Goal: Task Accomplishment & Management: Manage account settings

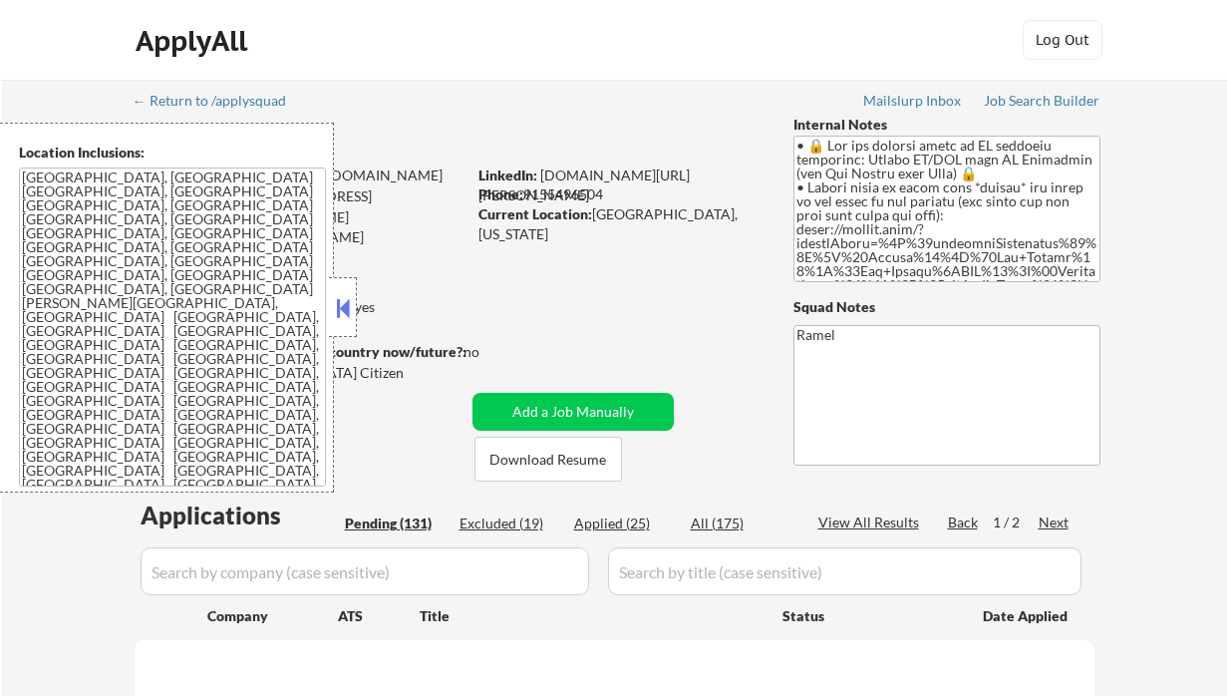
select select ""pending""
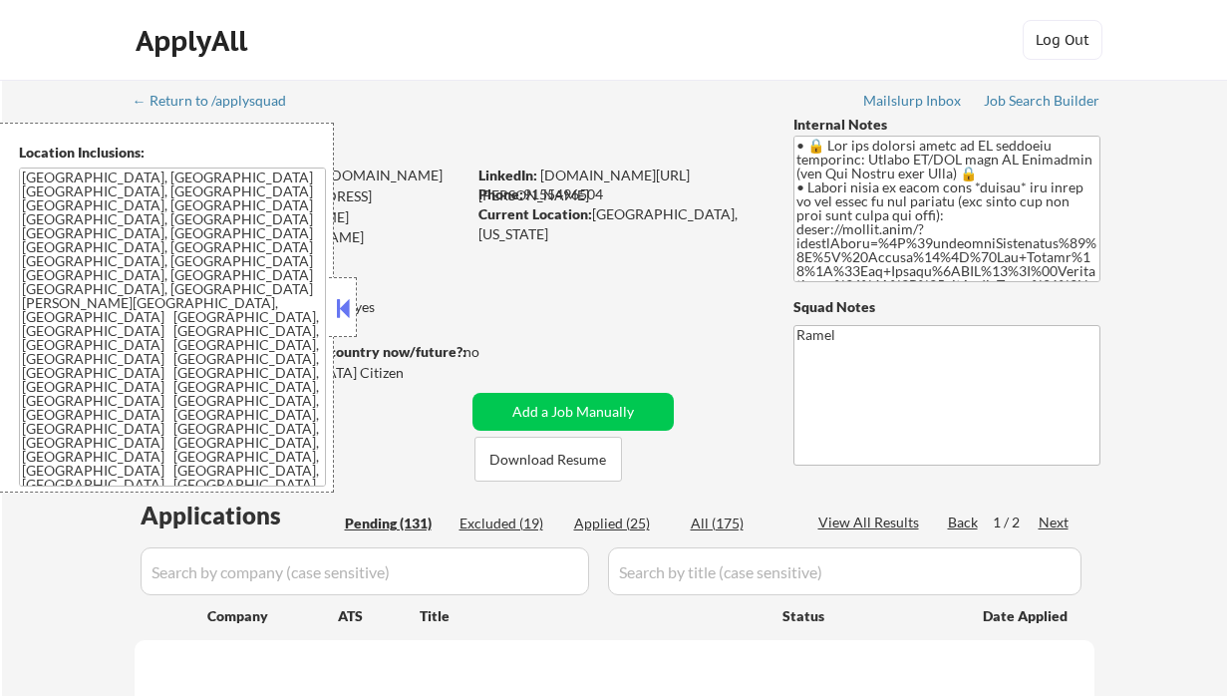
select select ""pending""
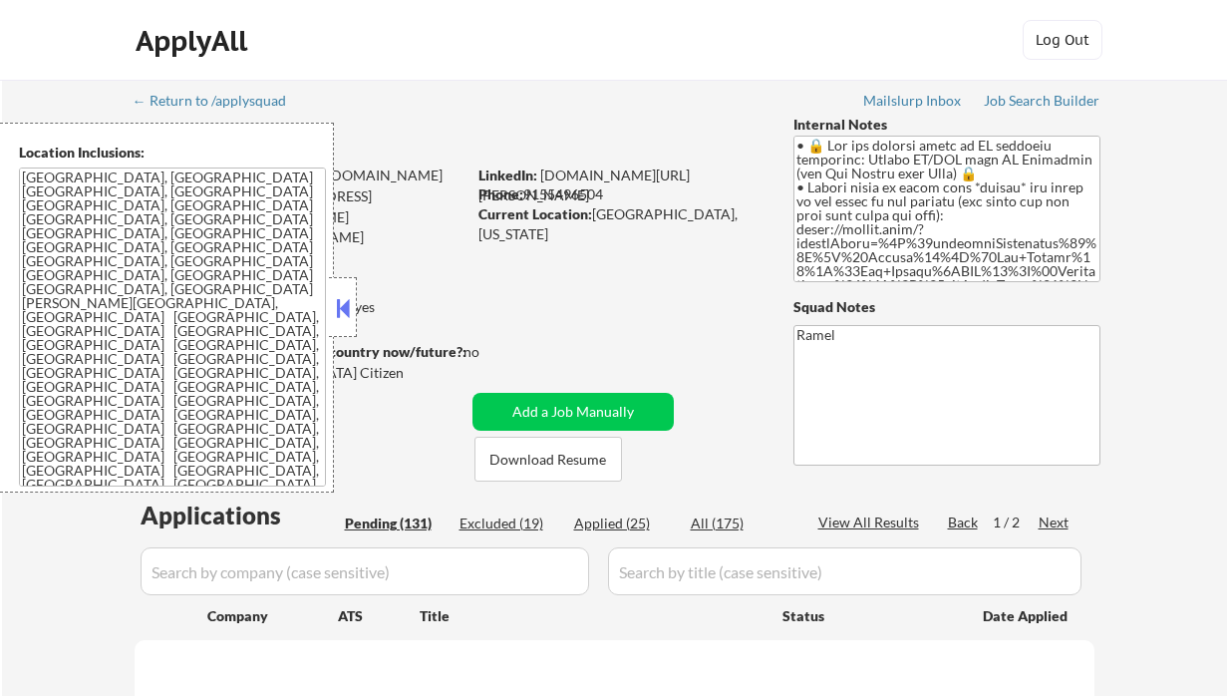
select select ""pending""
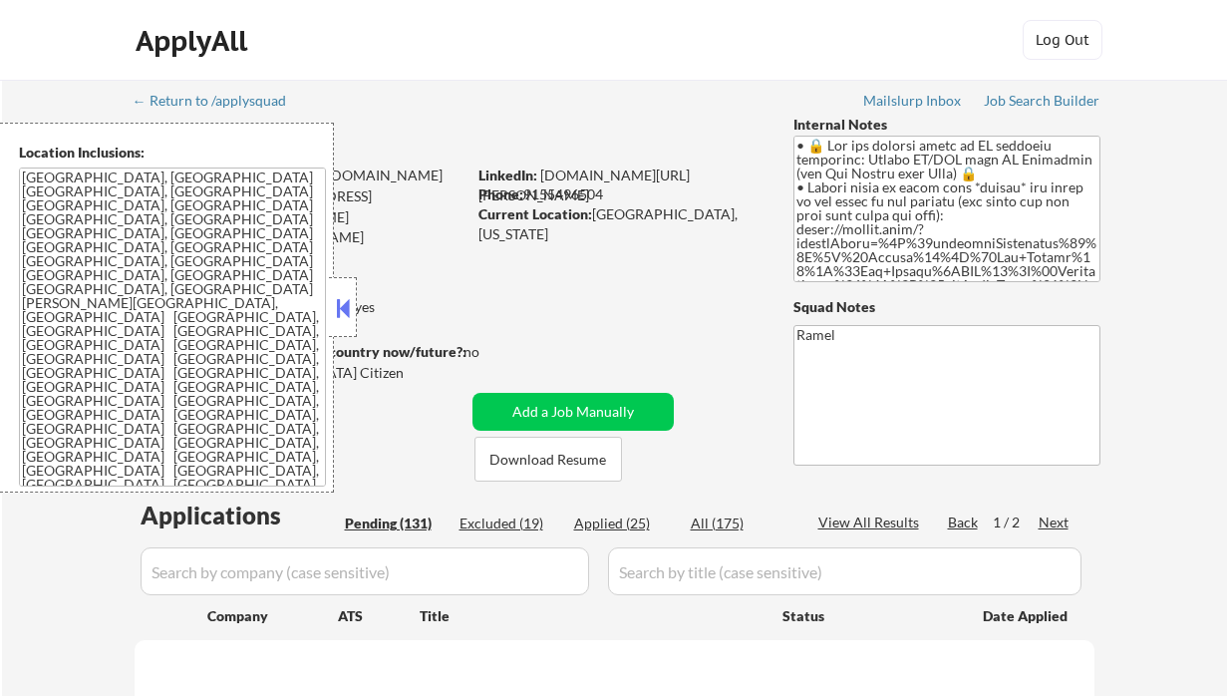
select select ""pending""
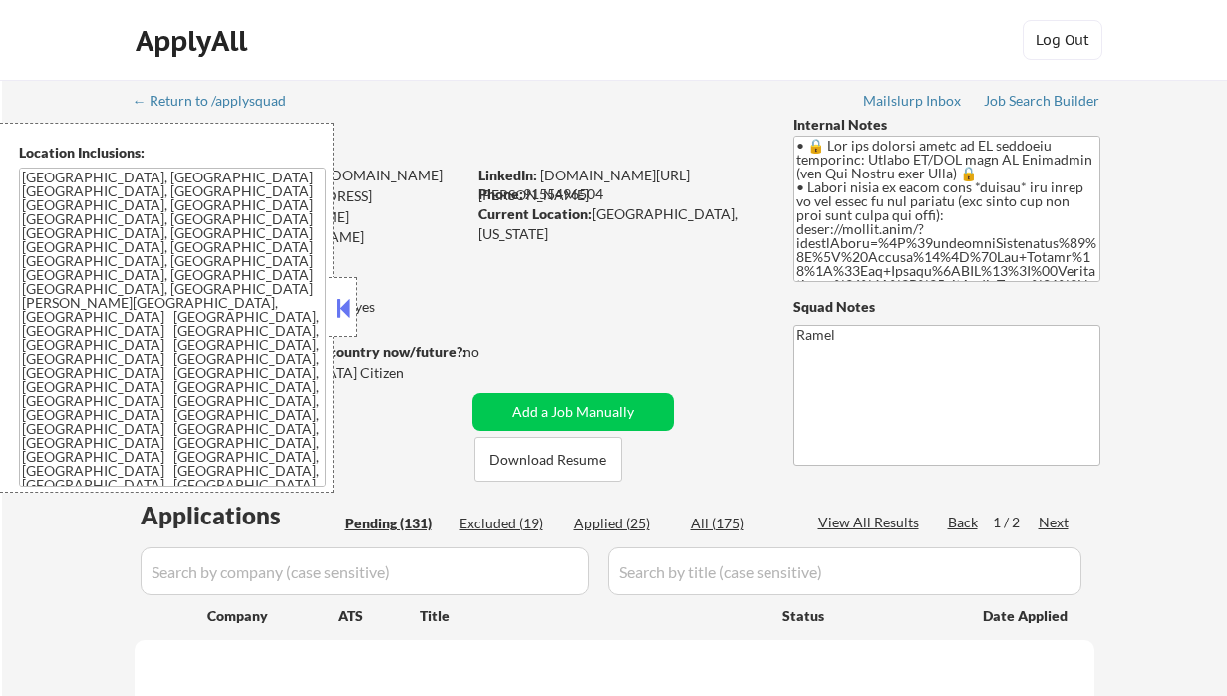
select select ""pending""
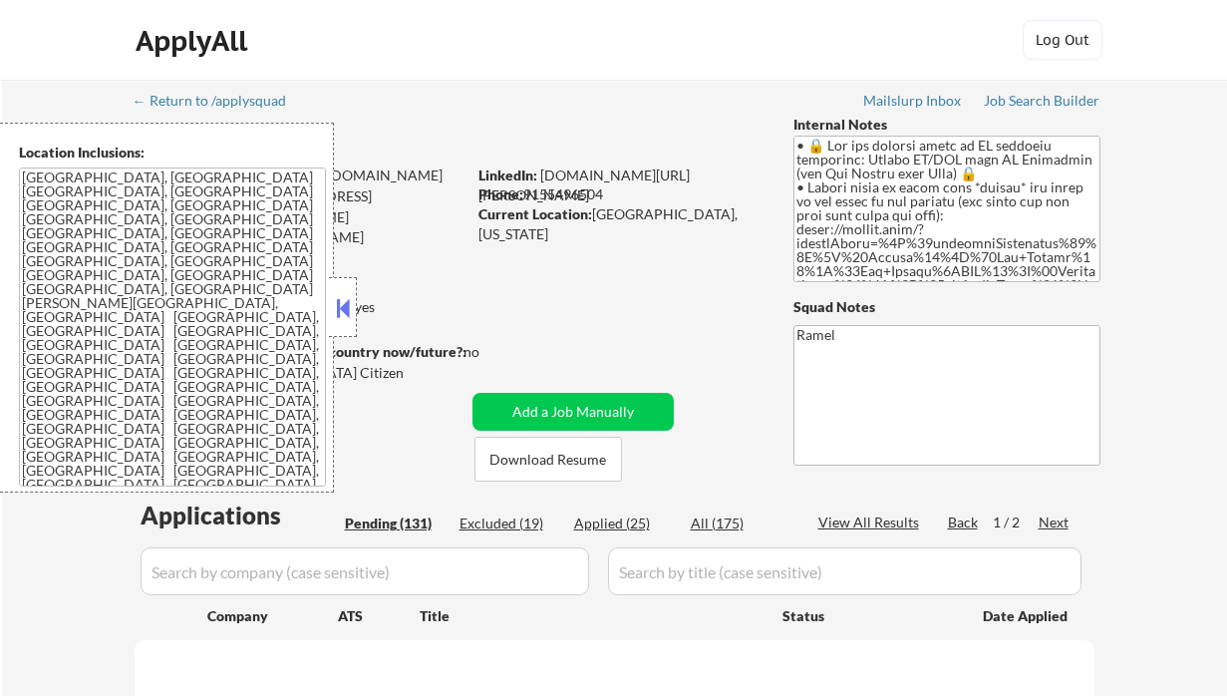
select select ""pending""
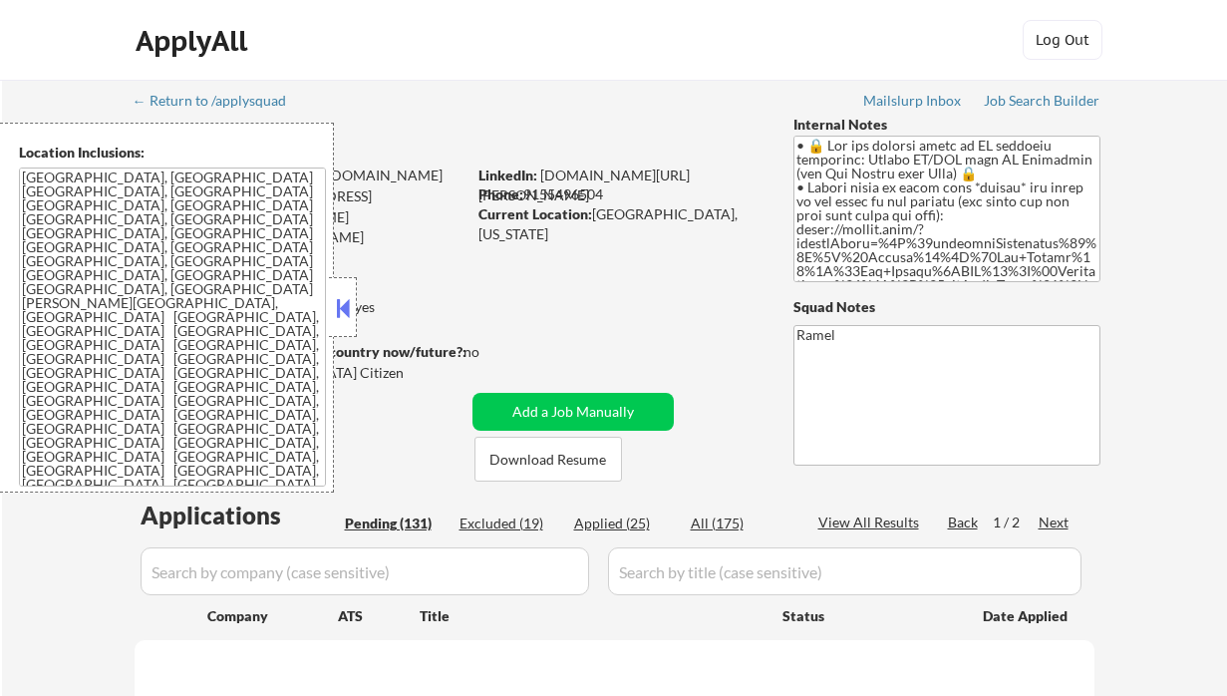
select select ""pending""
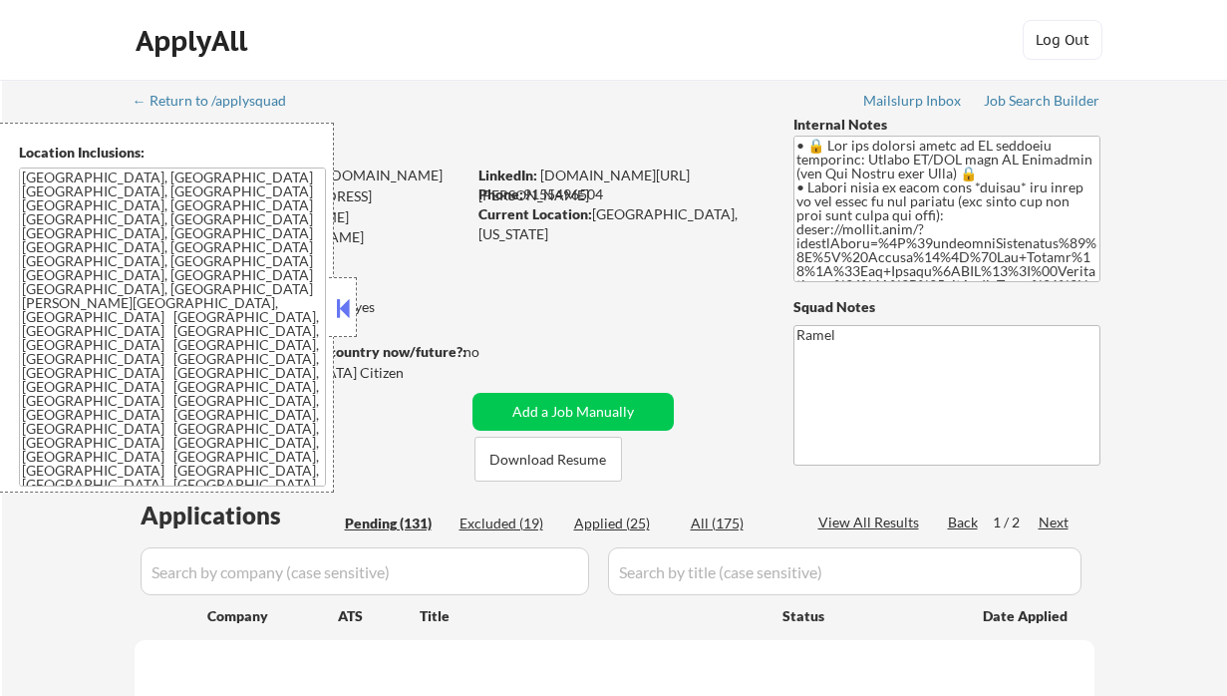
select select ""pending""
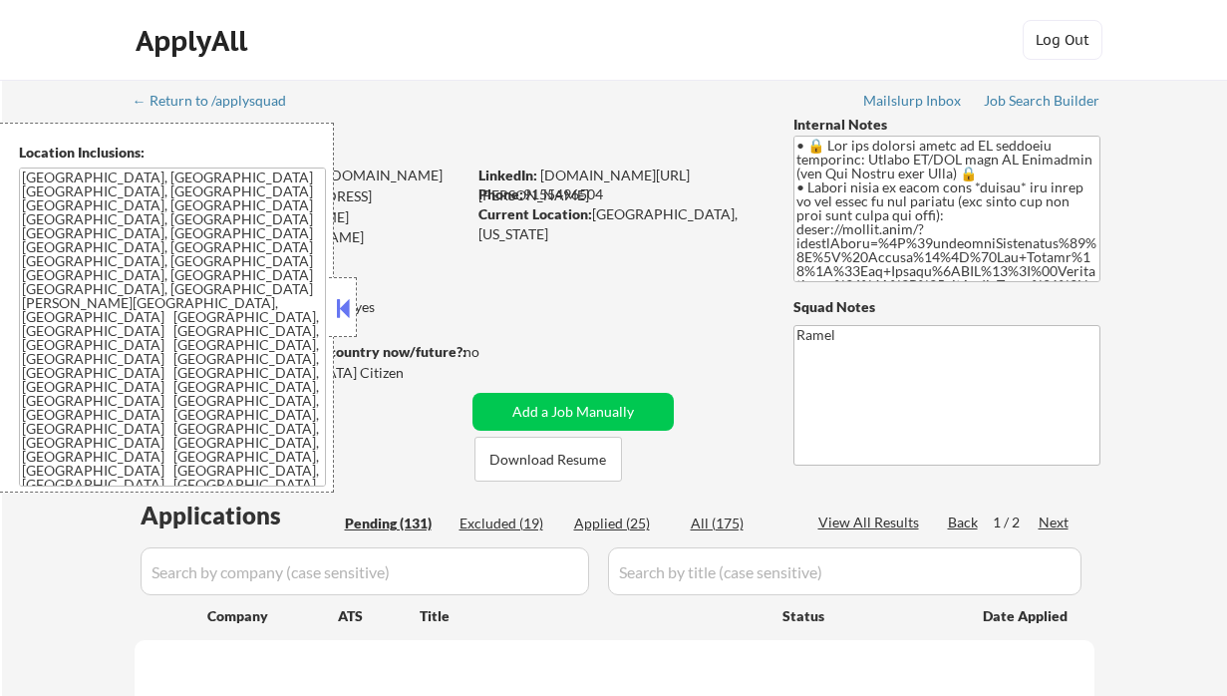
select select ""pending""
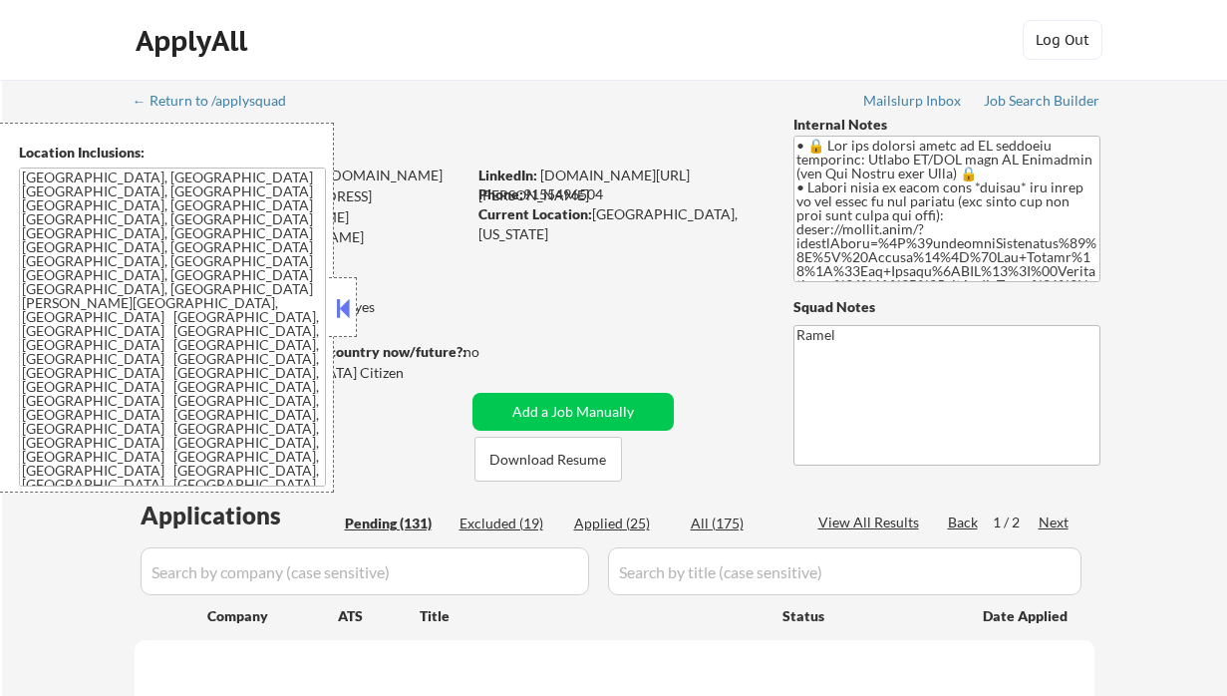
select select ""pending""
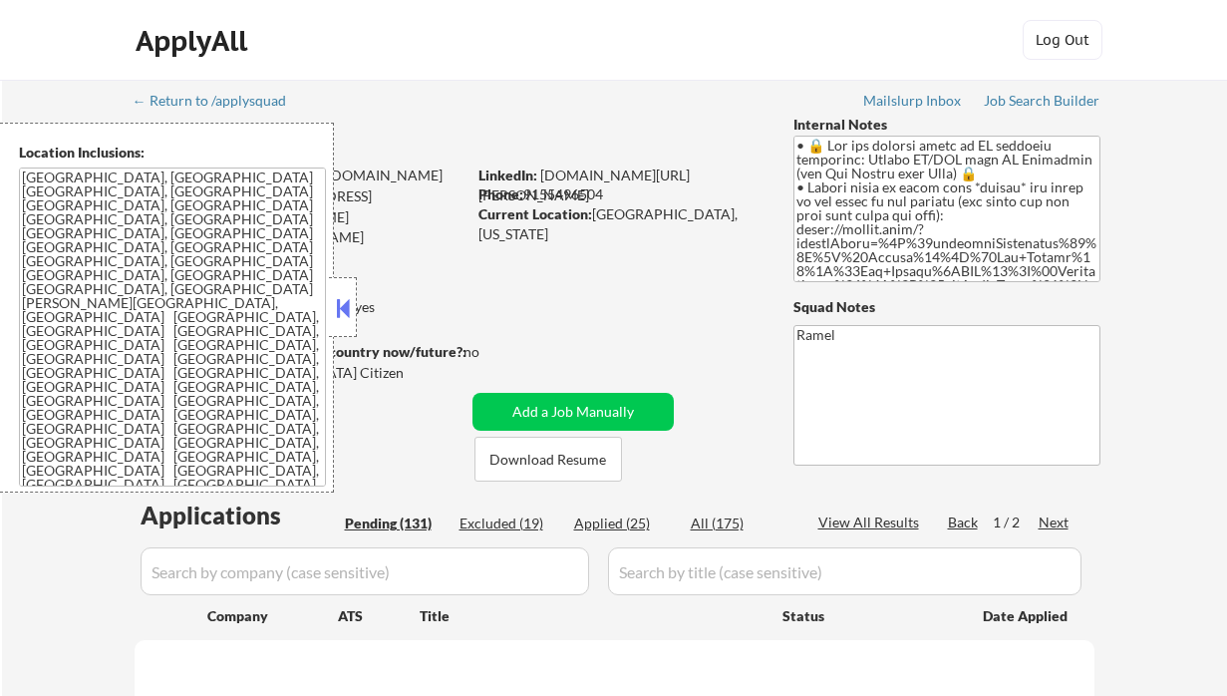
select select ""pending""
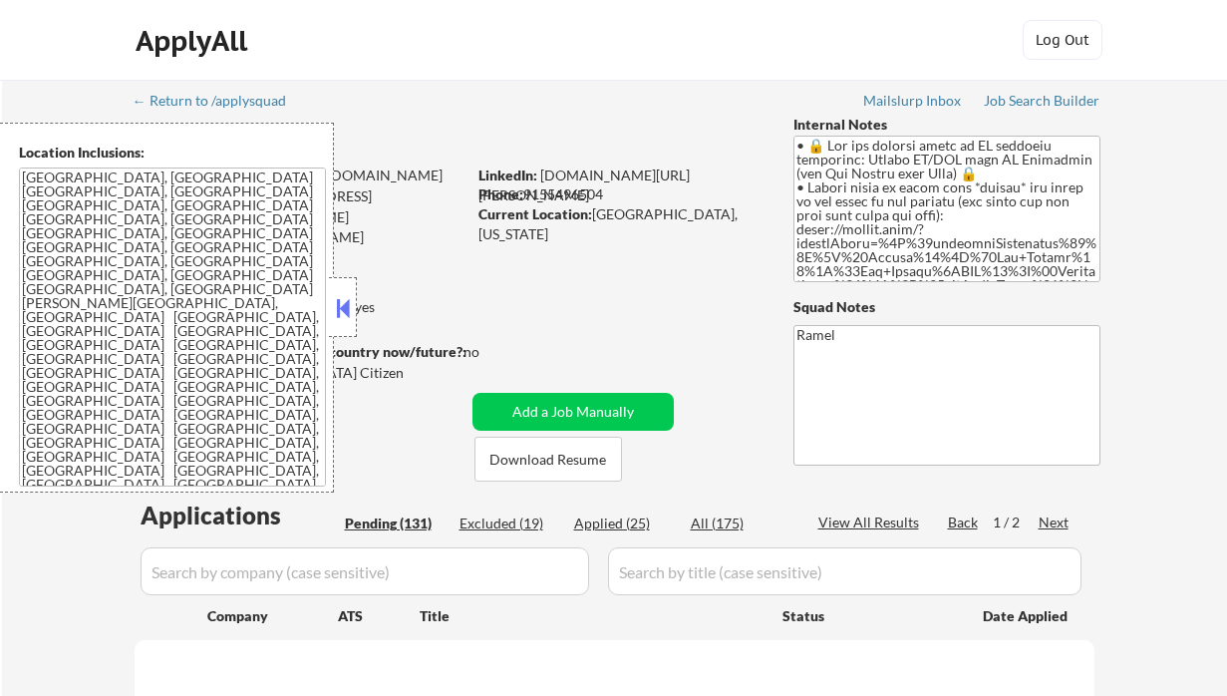
select select ""pending""
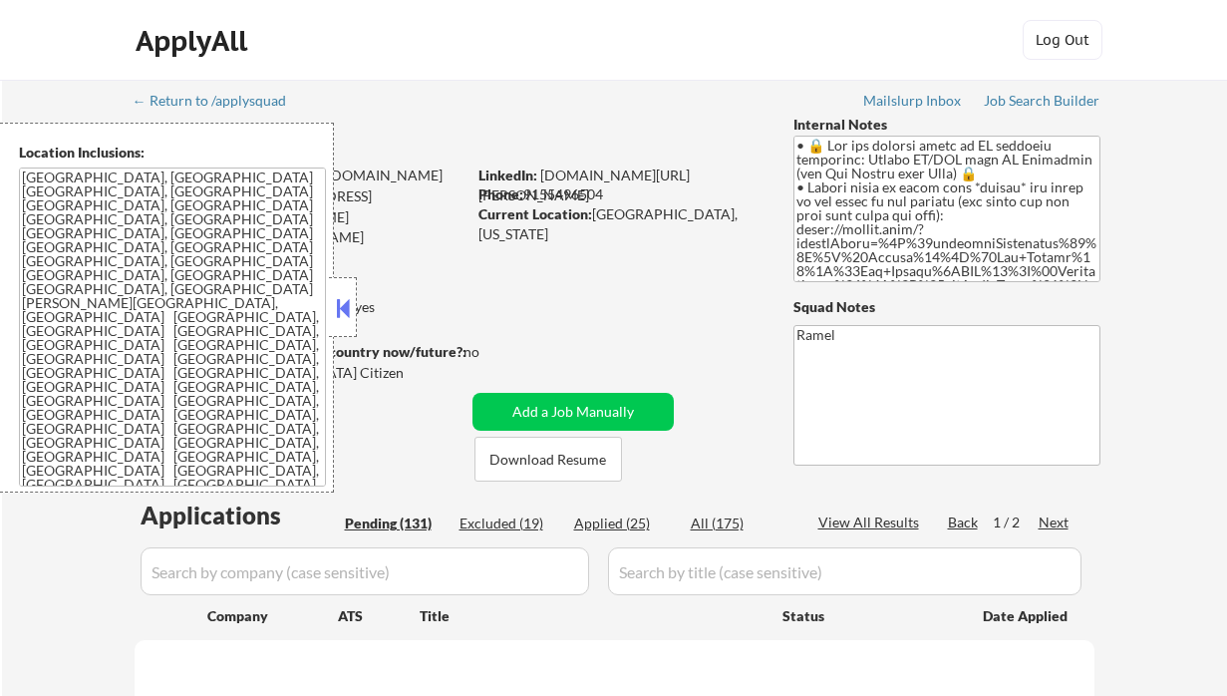
select select ""pending""
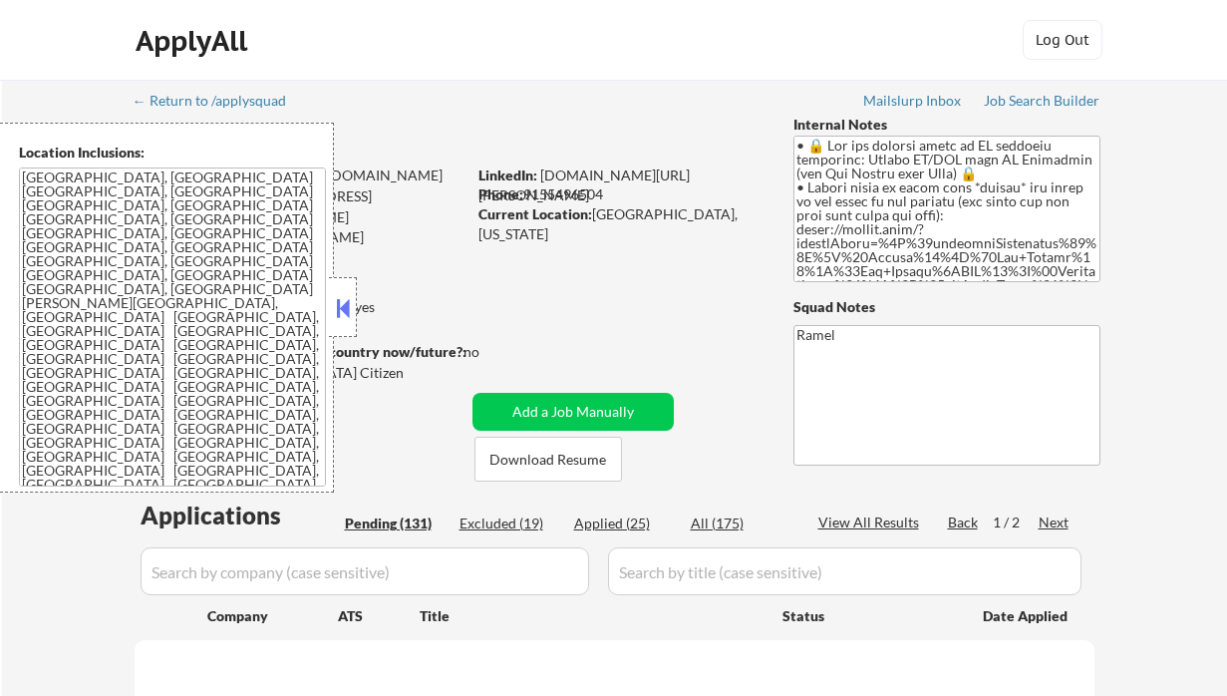
select select ""pending""
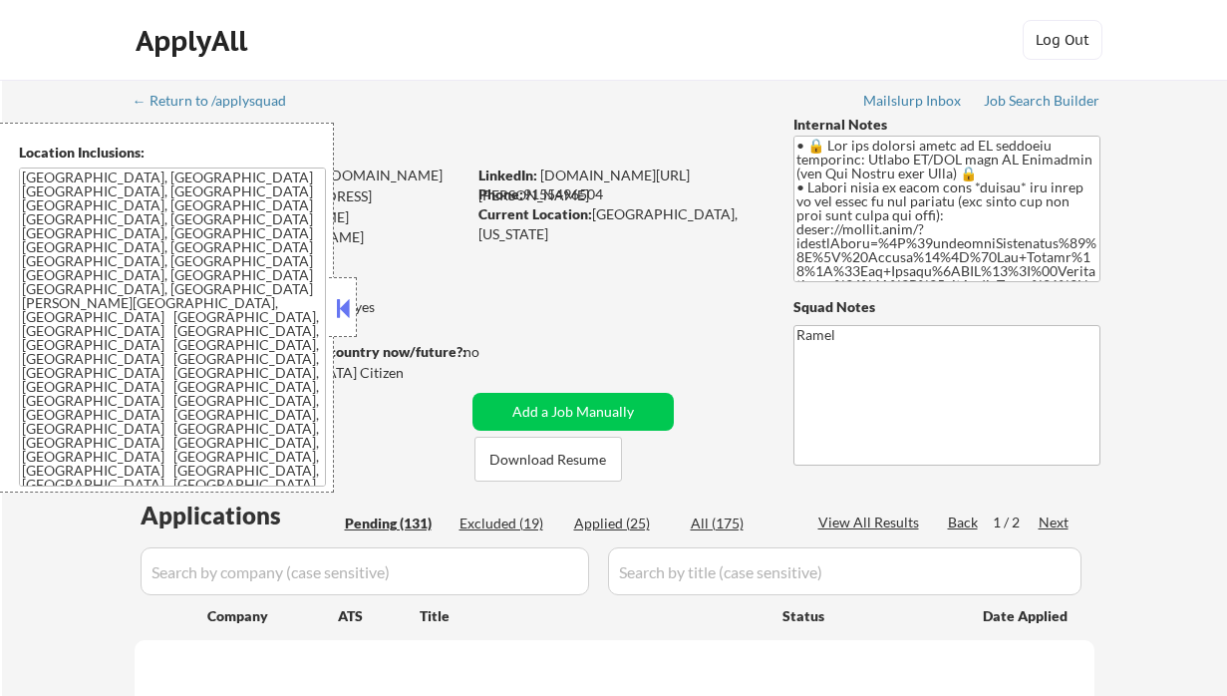
select select ""pending""
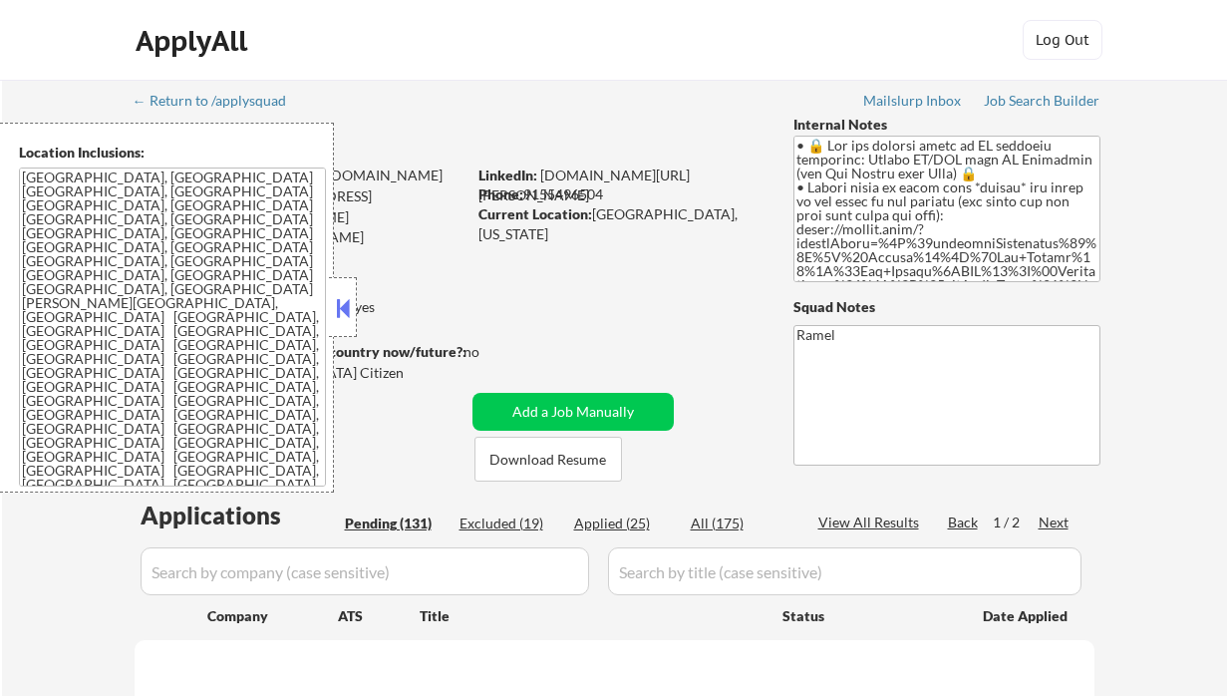
select select ""pending""
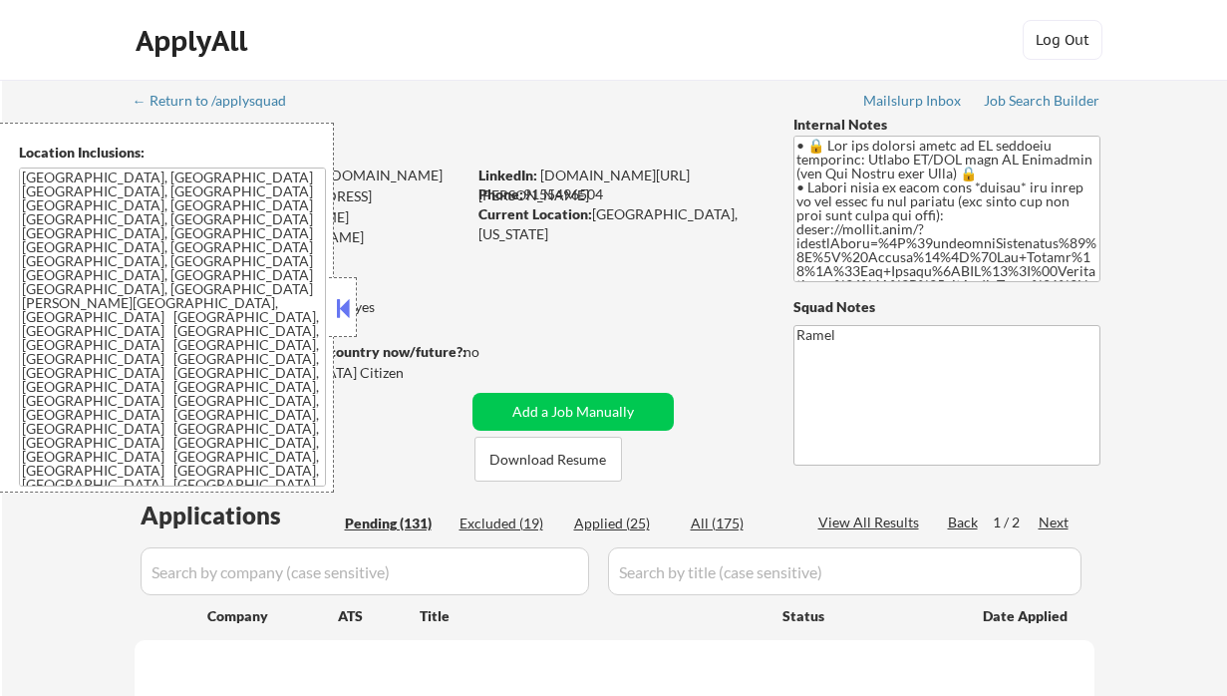
select select ""pending""
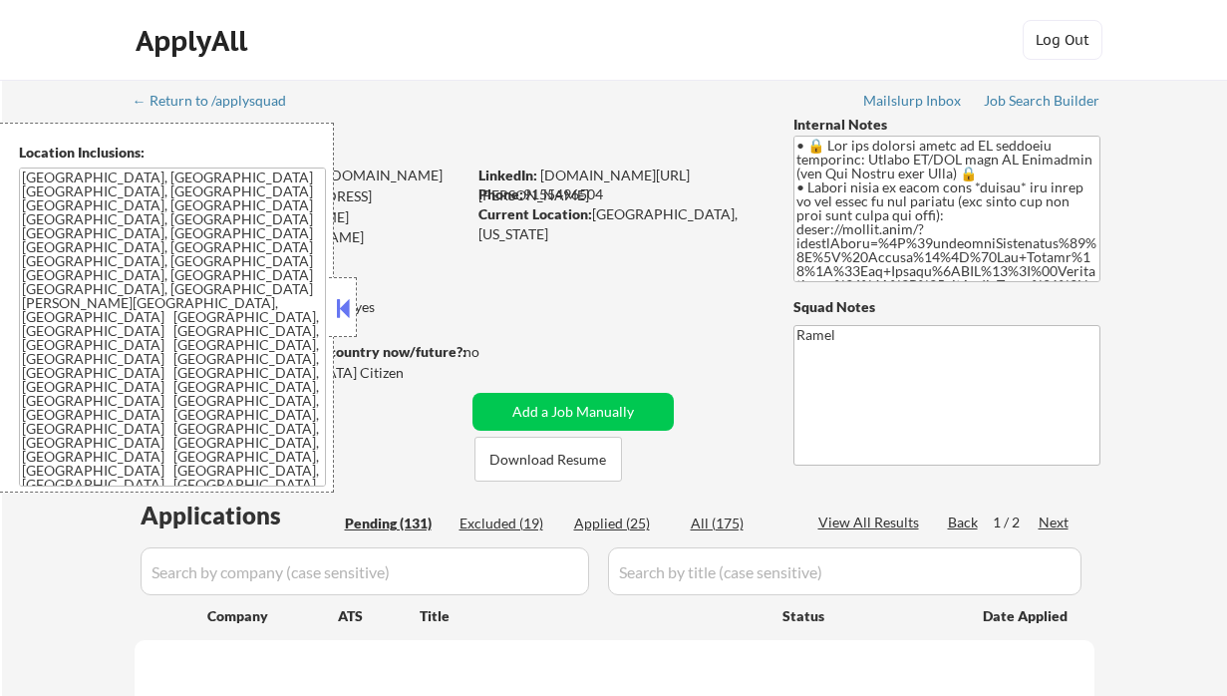
select select ""pending""
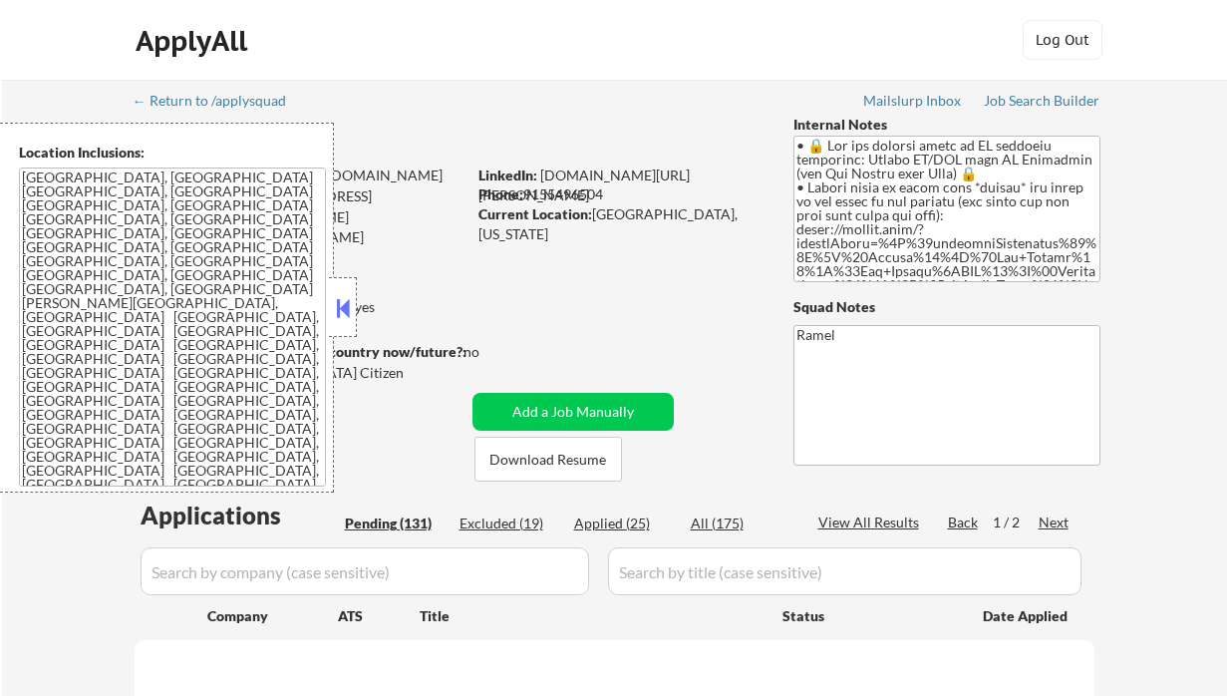
select select ""pending""
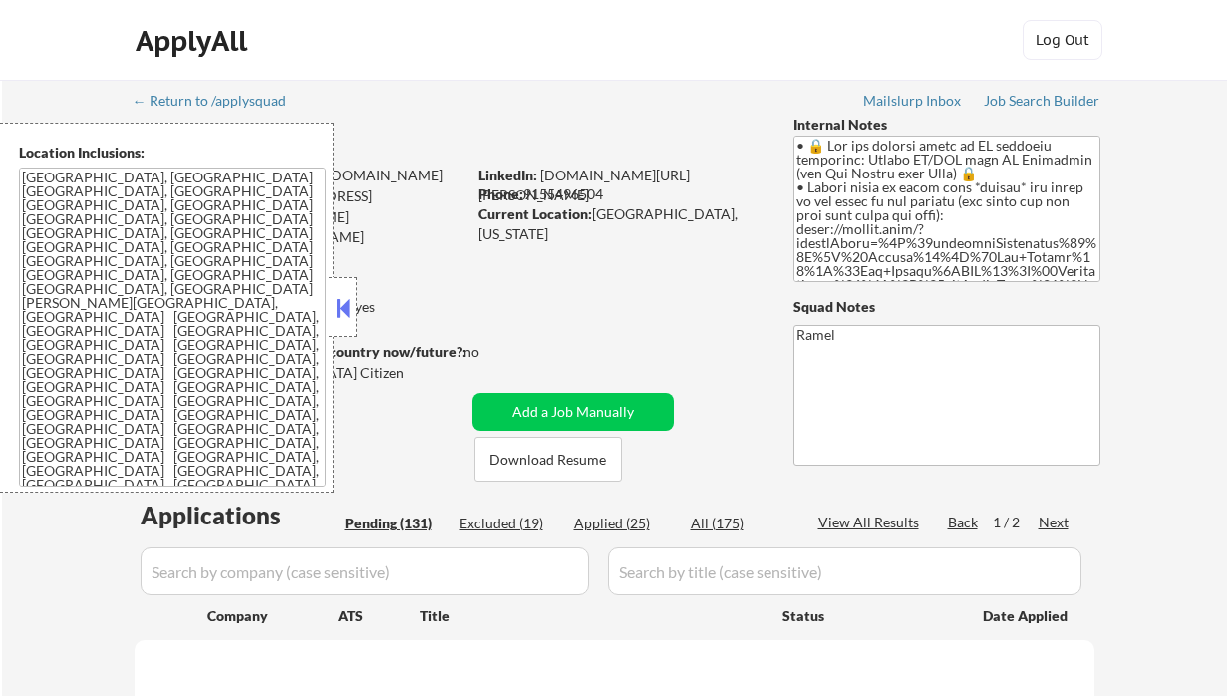
select select ""pending""
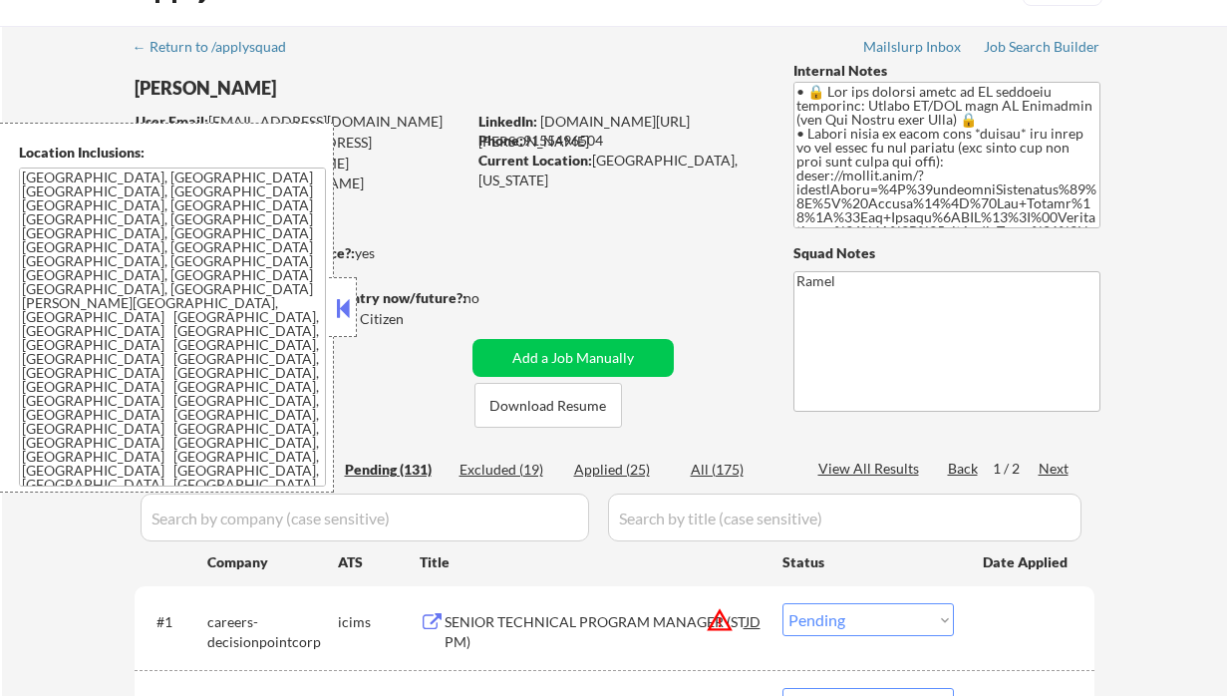
scroll to position [133, 0]
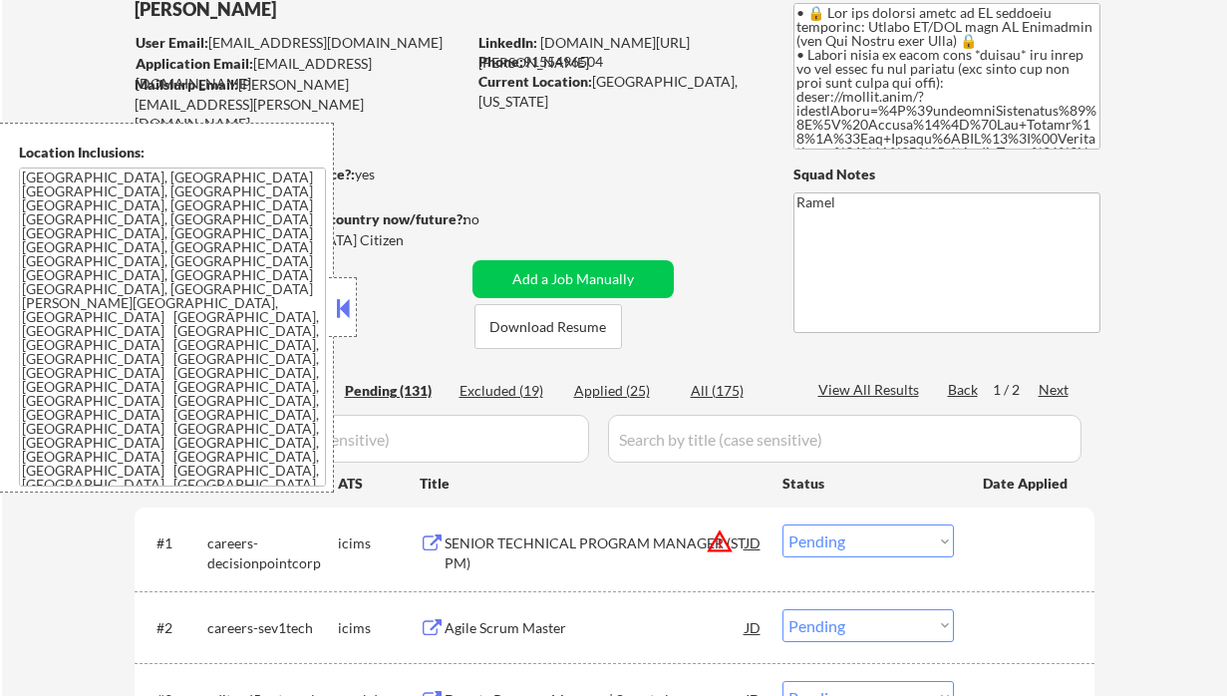
click at [338, 321] on button at bounding box center [343, 308] width 22 height 30
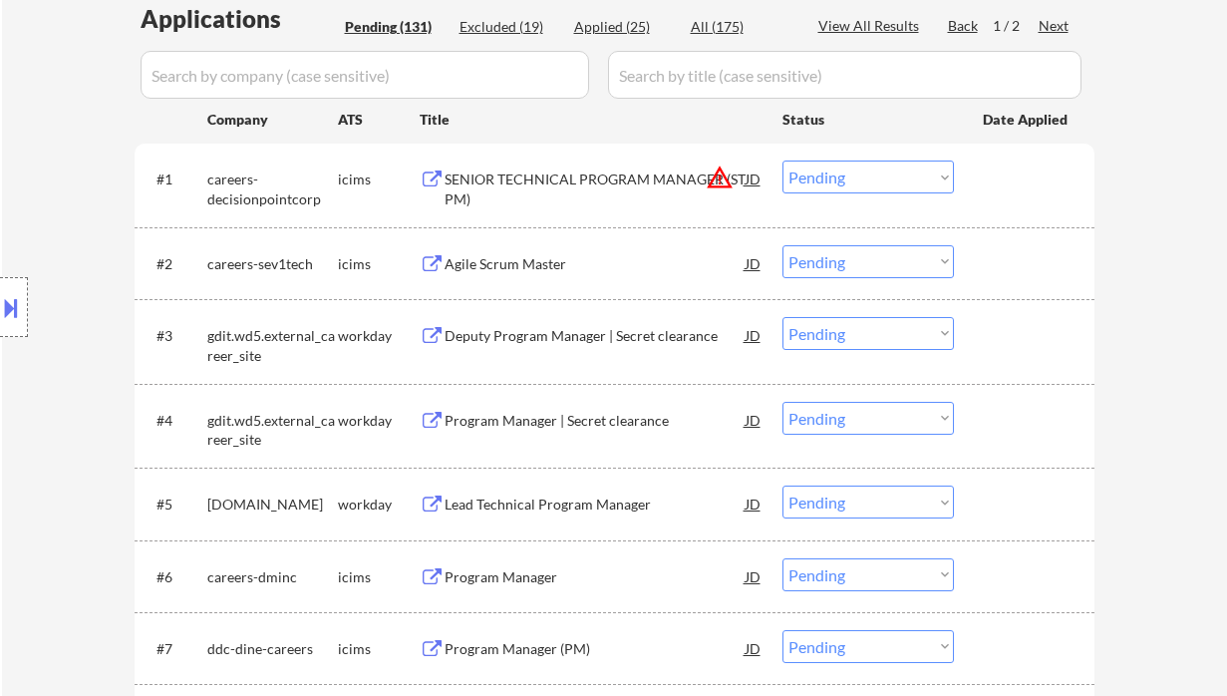
scroll to position [531, 0]
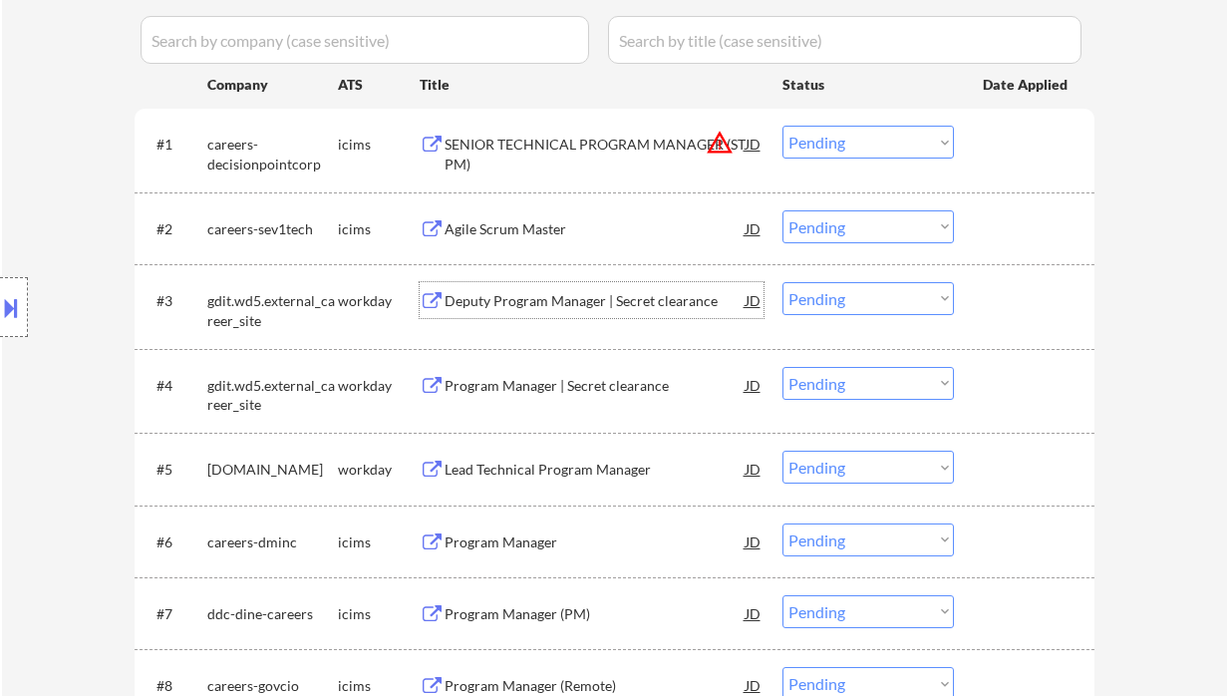
click at [532, 302] on div "Deputy Program Manager | Secret clearance" at bounding box center [595, 301] width 301 height 20
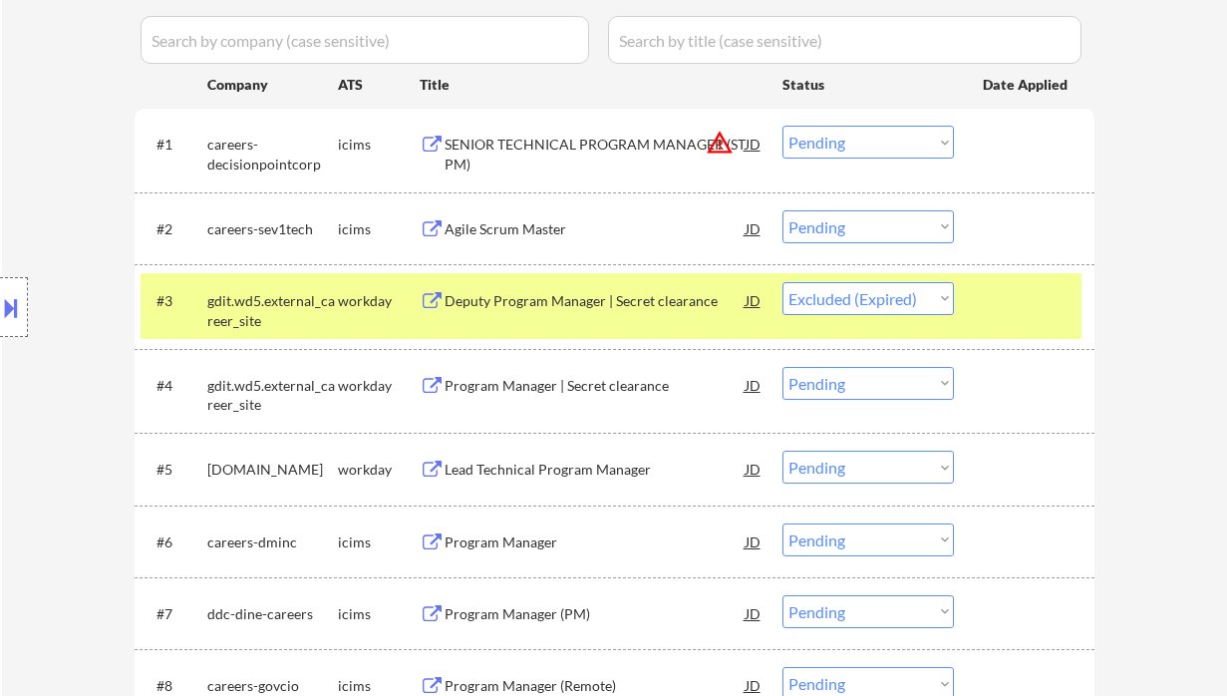
select select ""pending""
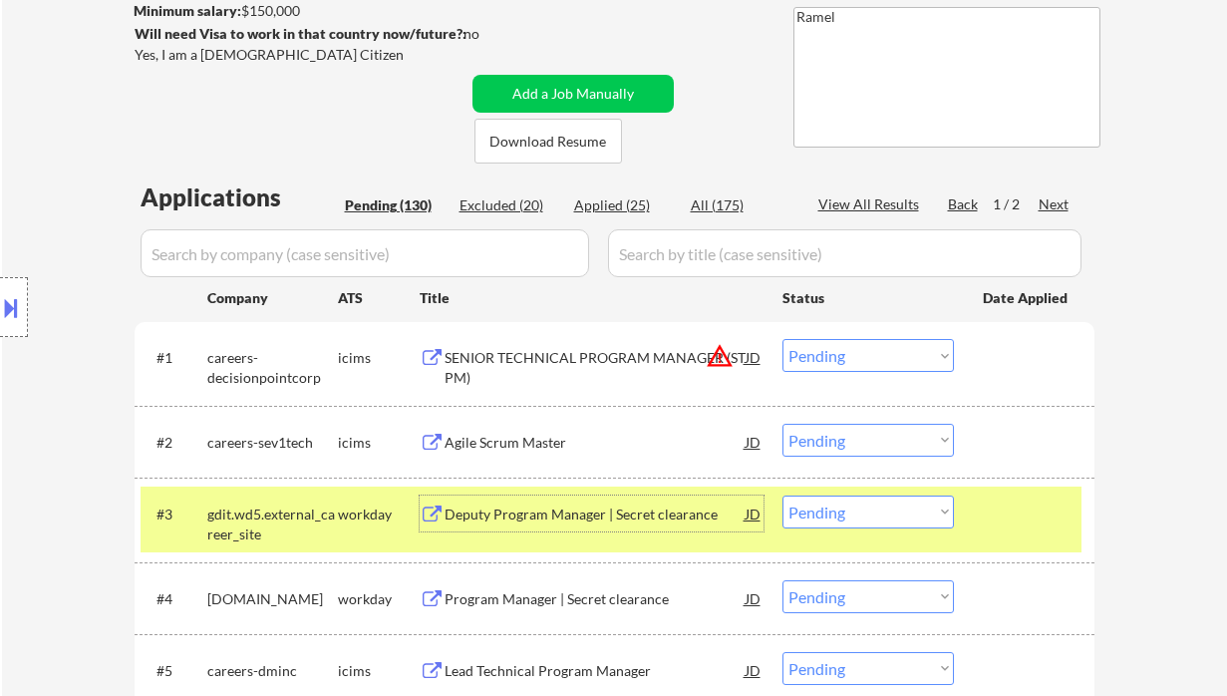
scroll to position [265, 0]
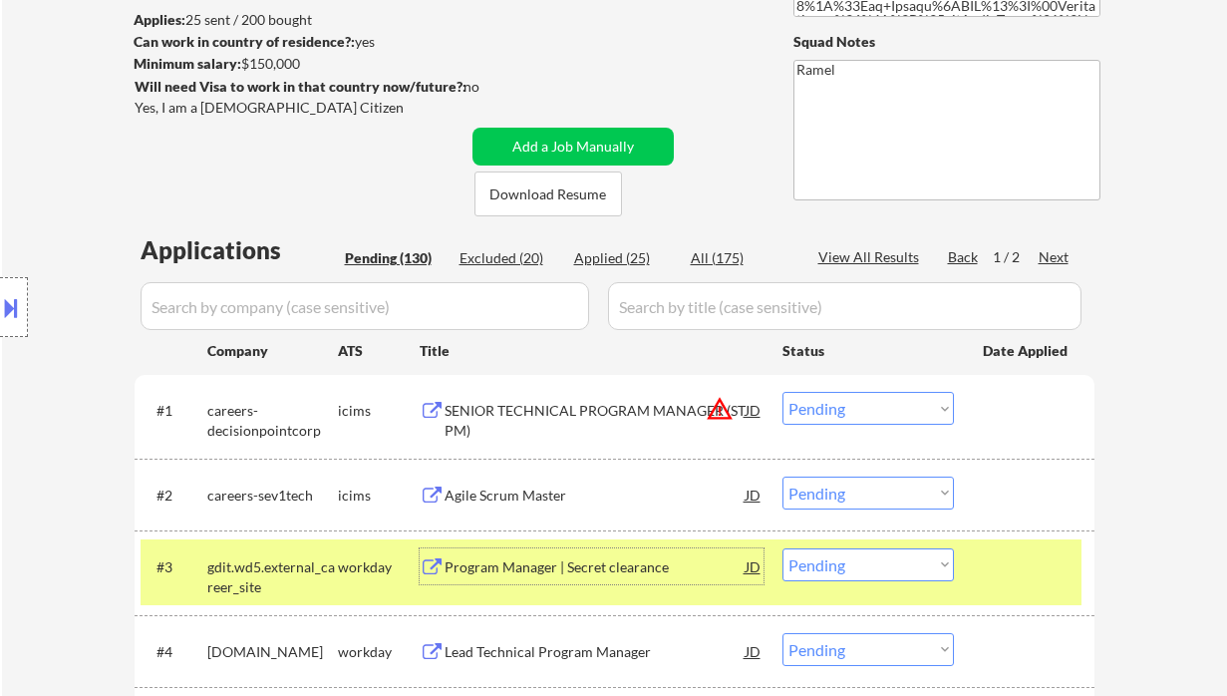
click at [629, 257] on div "Applied (25)" at bounding box center [624, 258] width 100 height 20
select select ""applied""
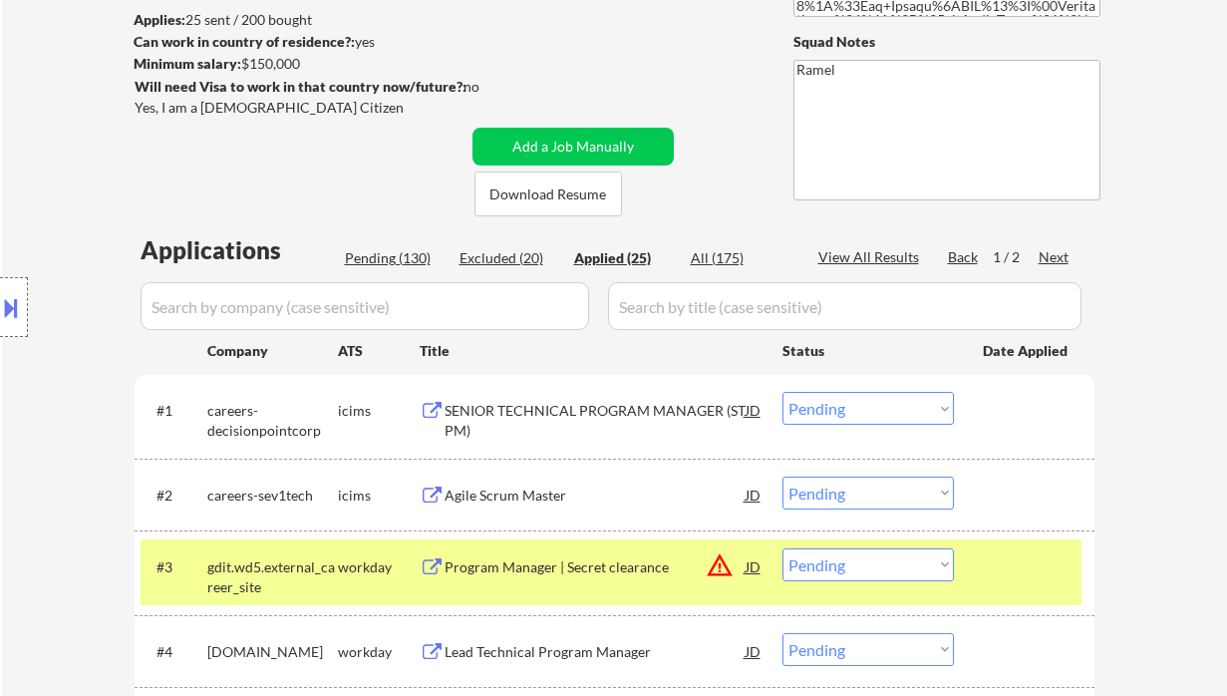
select select ""applied""
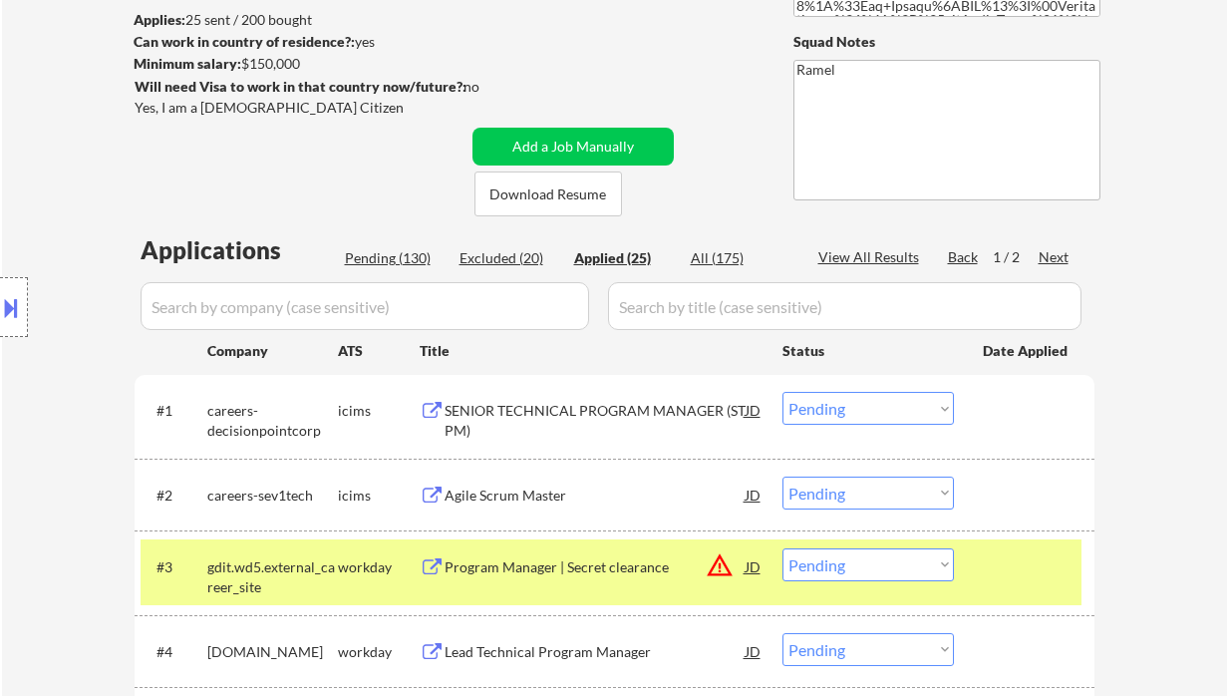
select select ""applied""
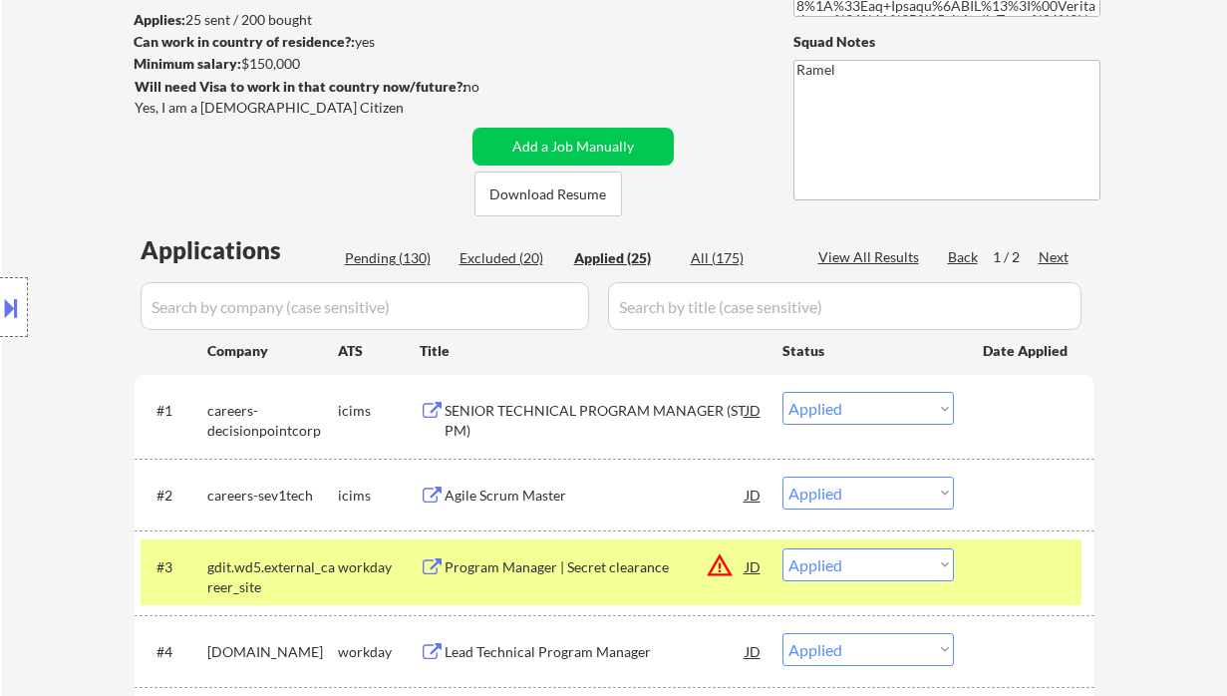
select select ""applied""
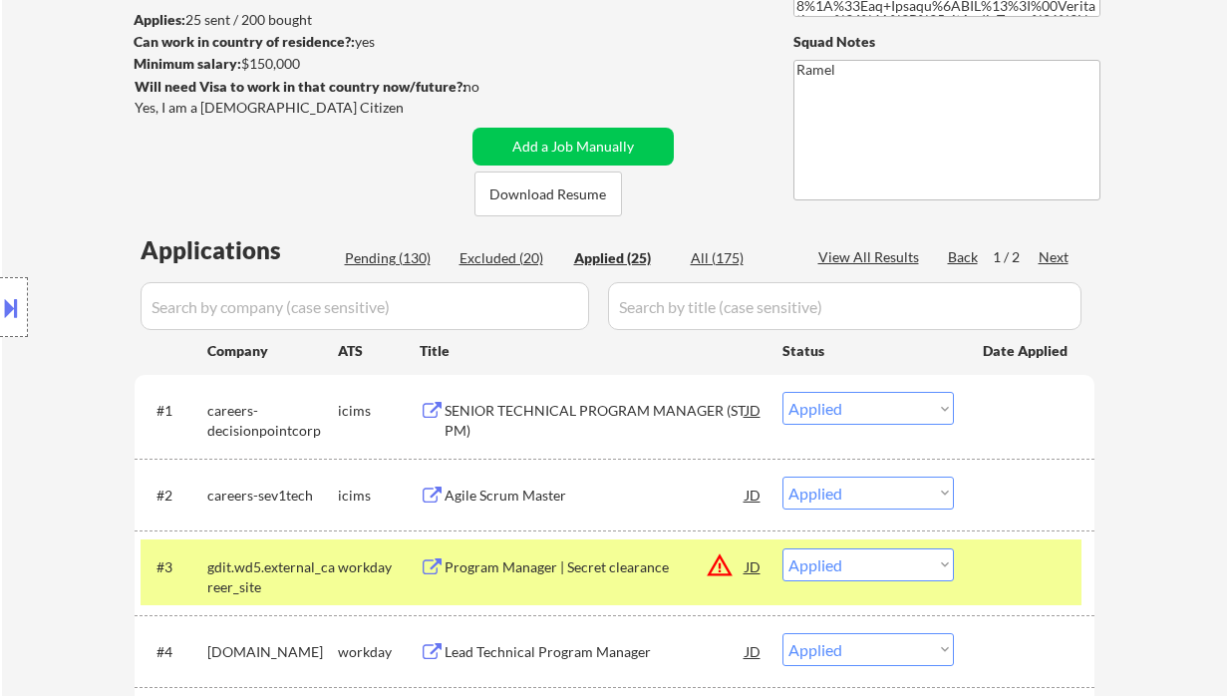
select select ""applied""
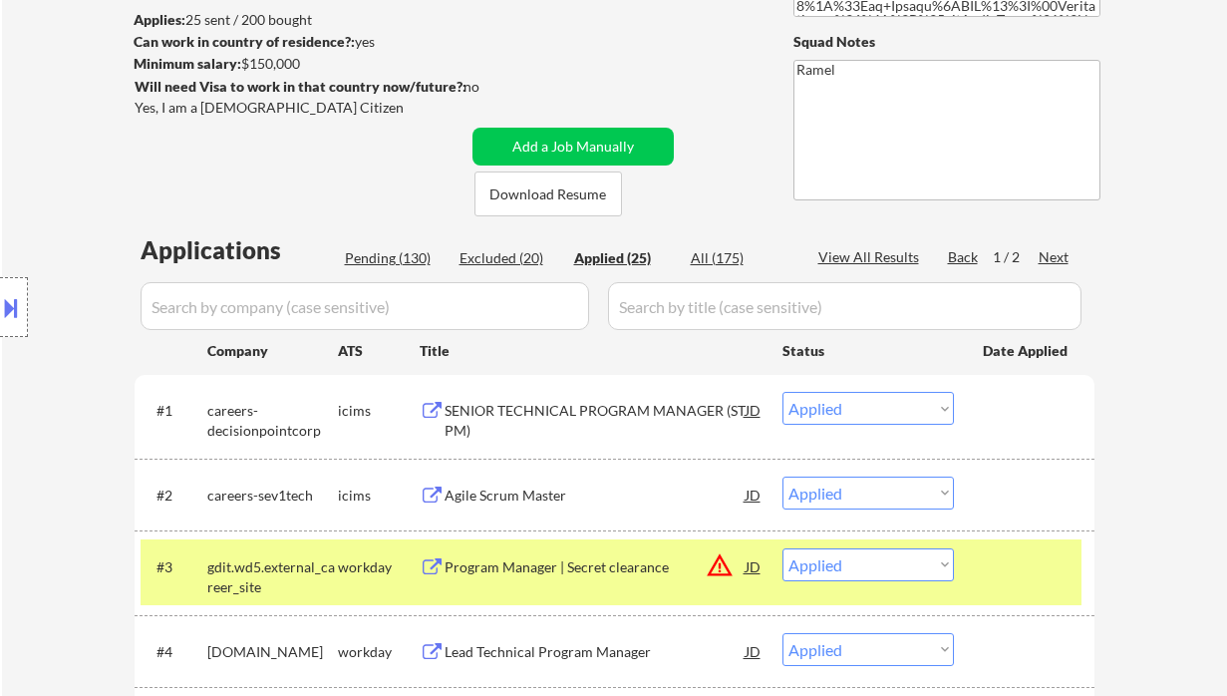
select select ""applied""
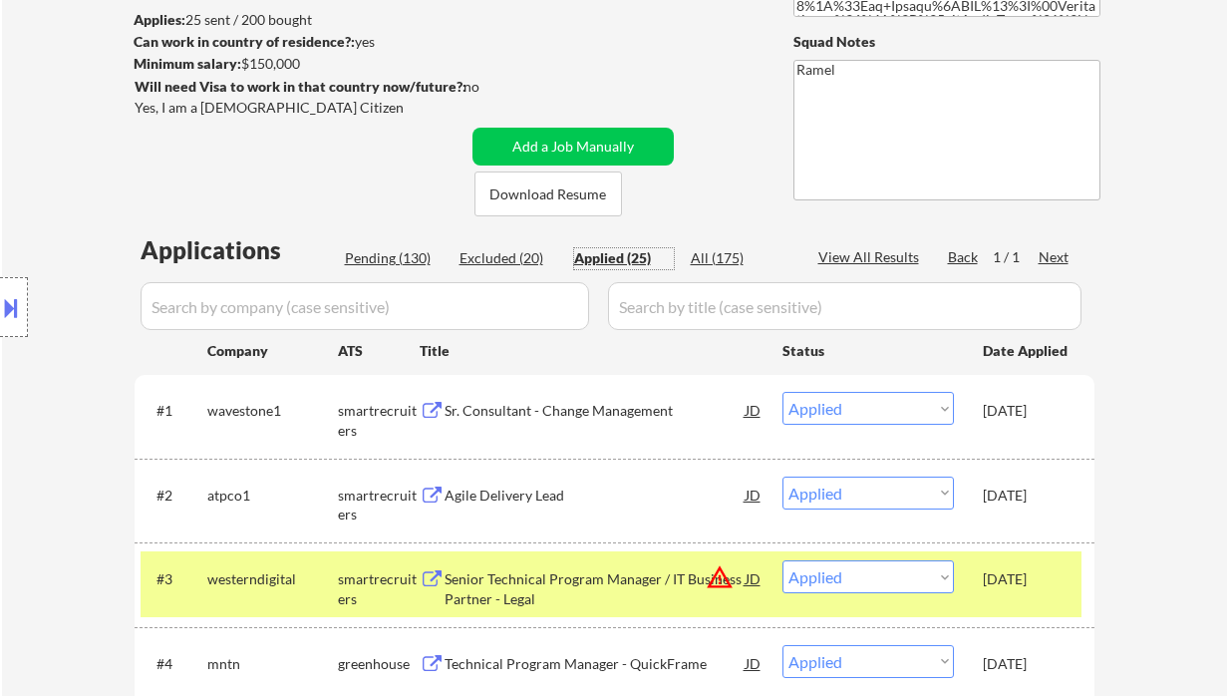
scroll to position [0, 0]
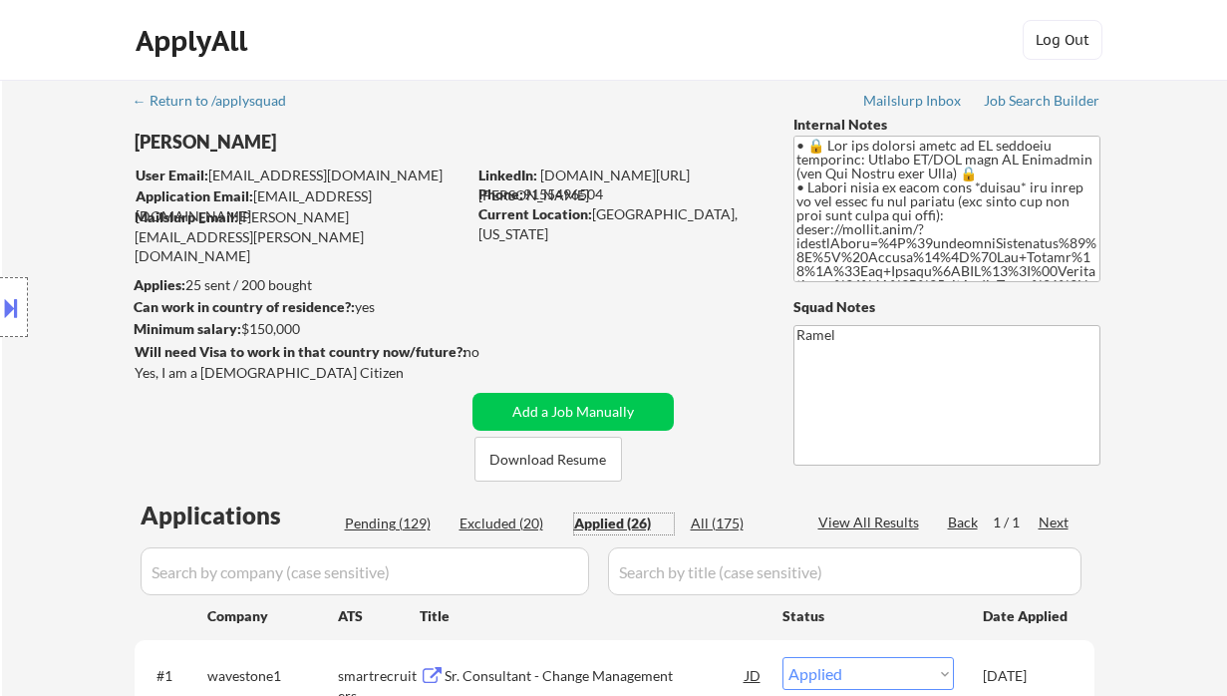
select select ""applied""
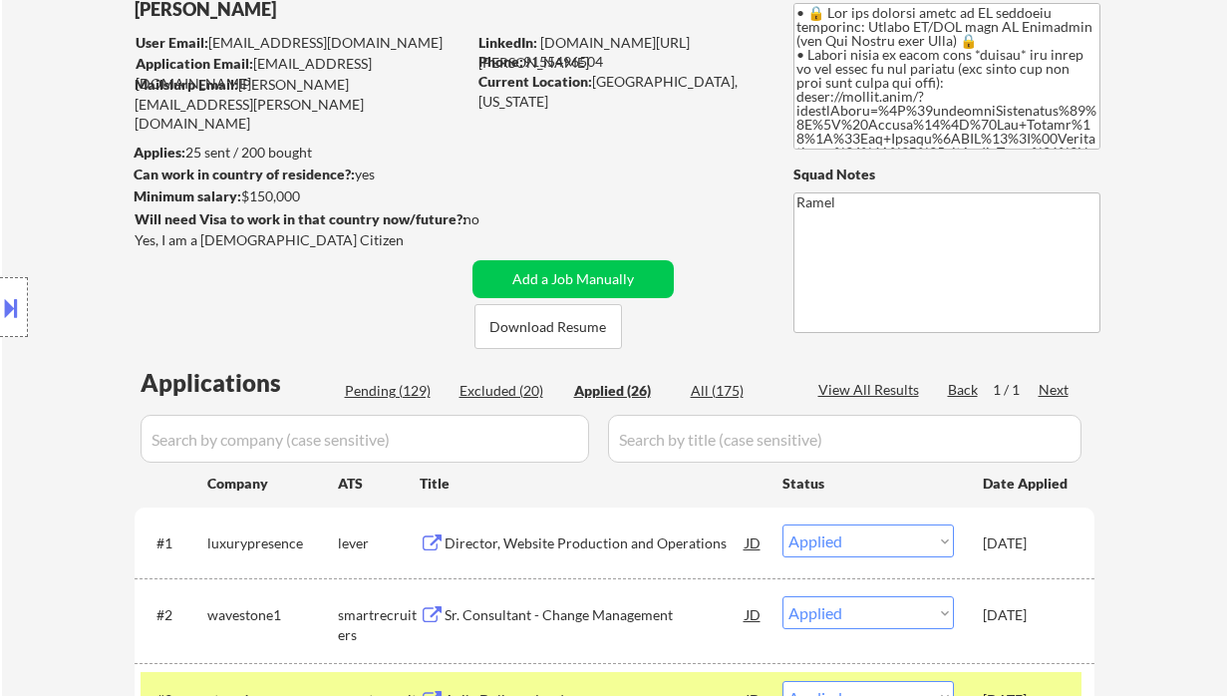
select select ""applied""
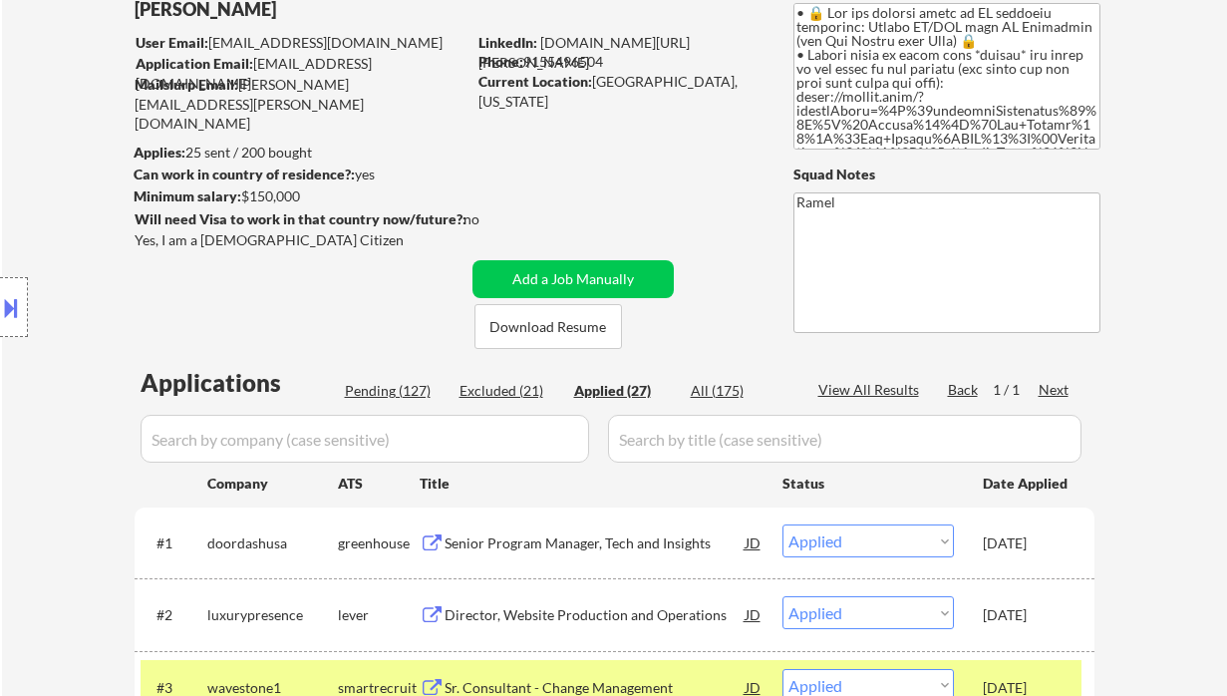
select select ""applied""
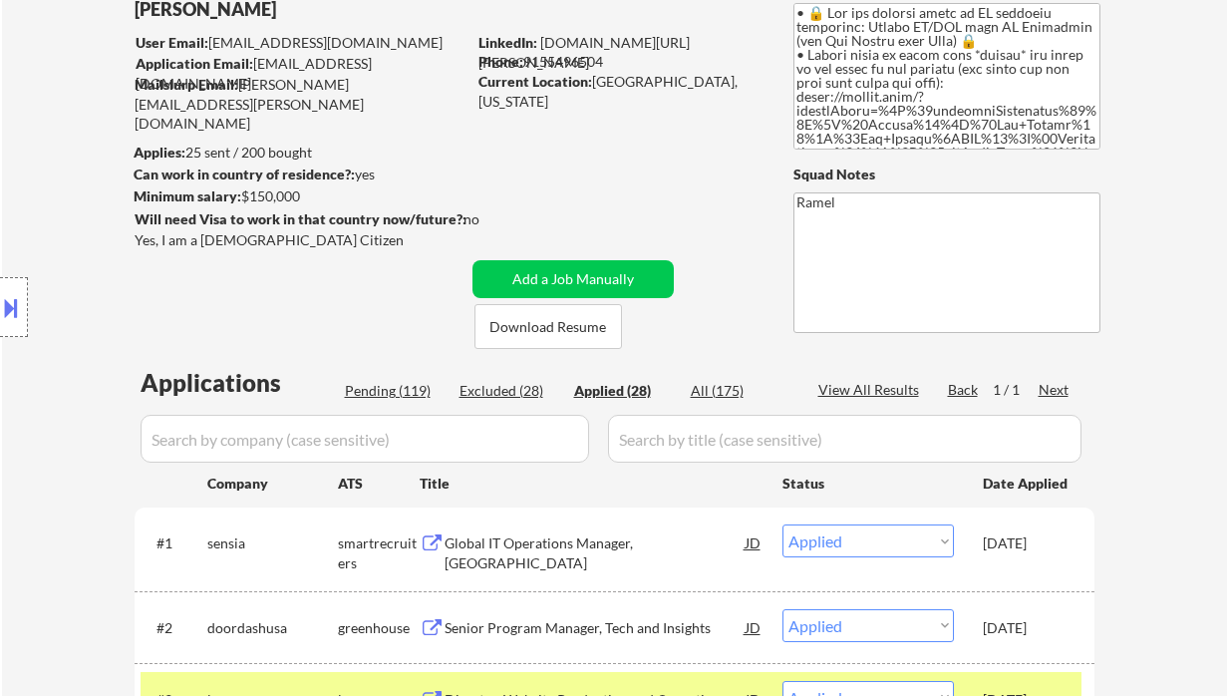
select select ""applied""
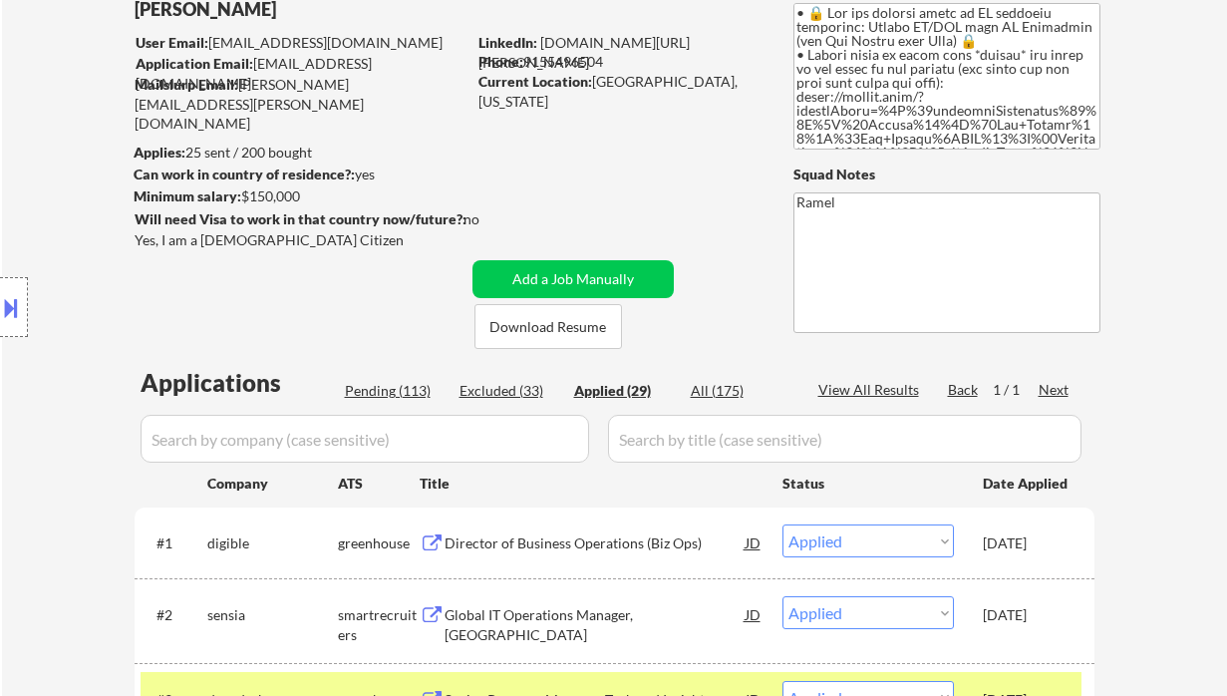
select select ""applied""
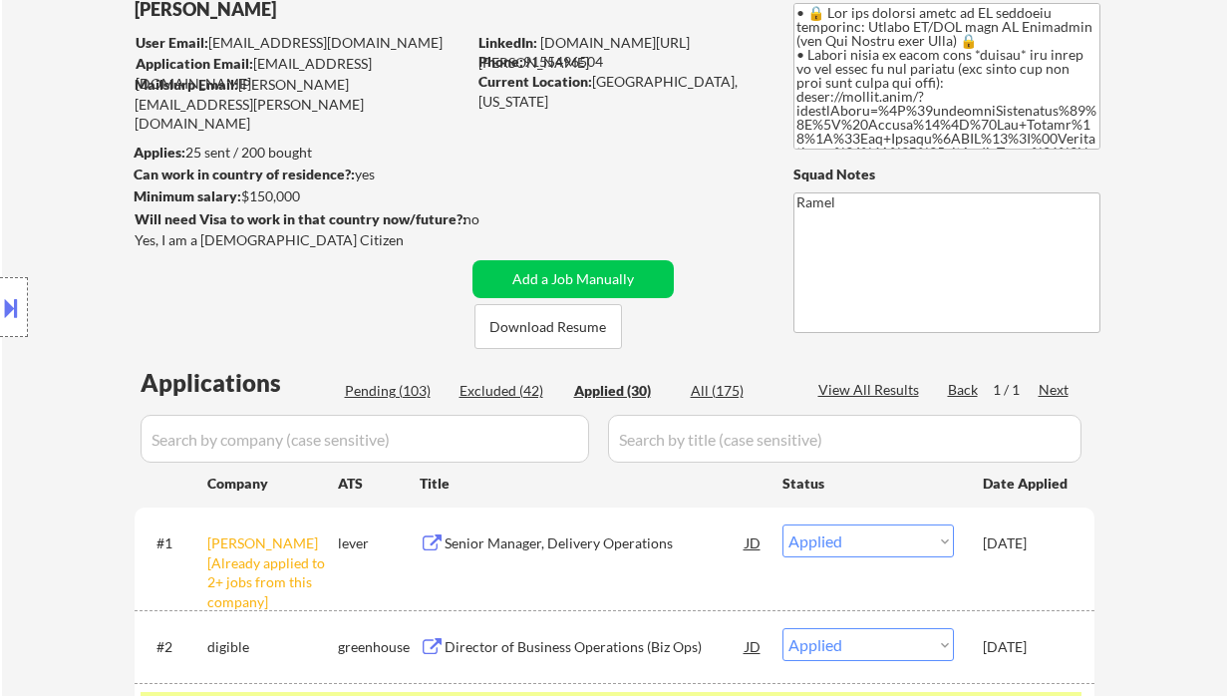
select select ""applied""
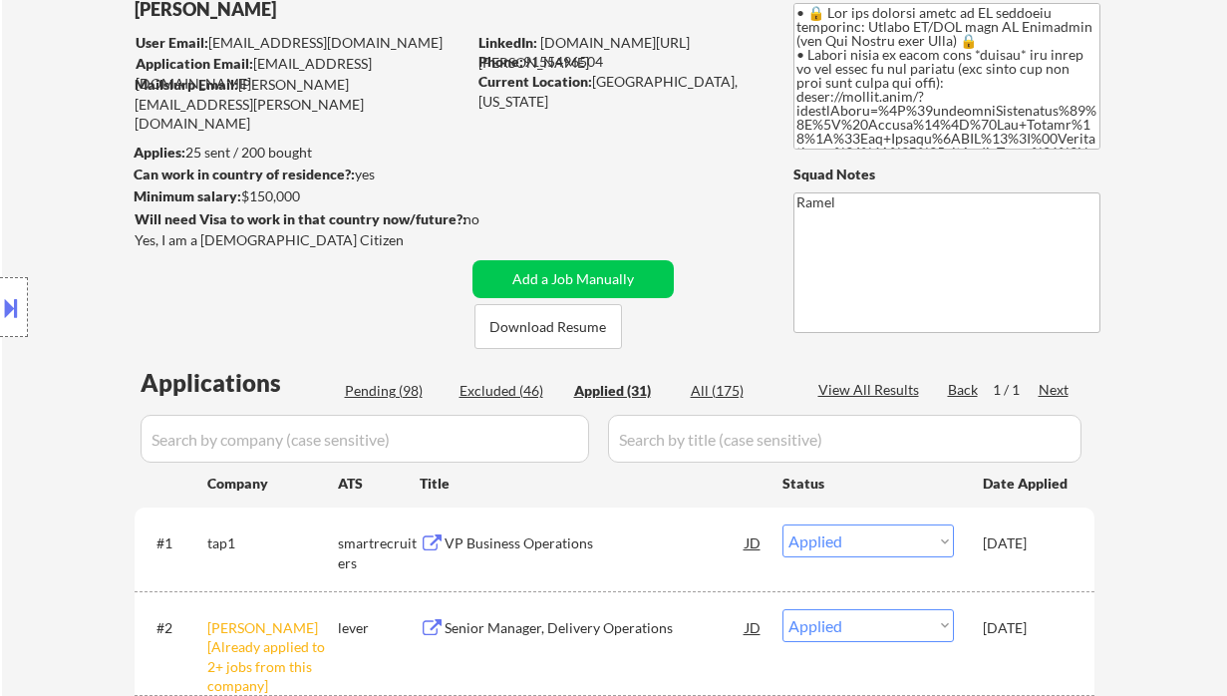
select select ""applied""
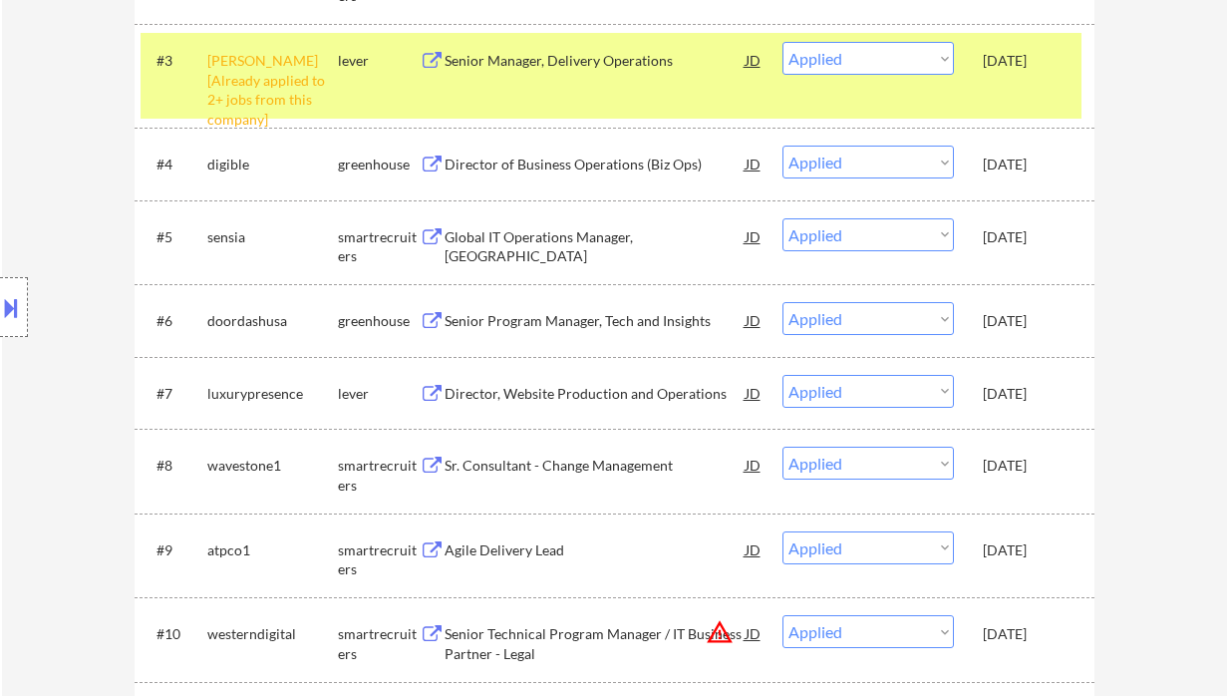
scroll to position [797, 0]
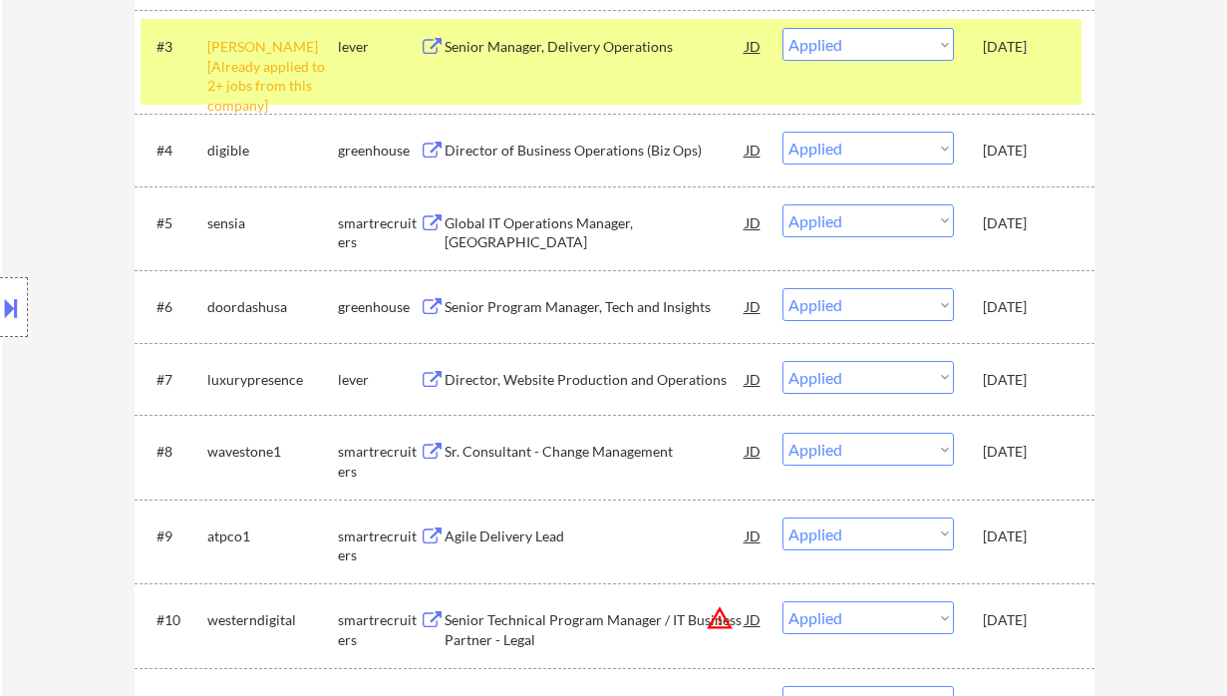
select select ""applied""
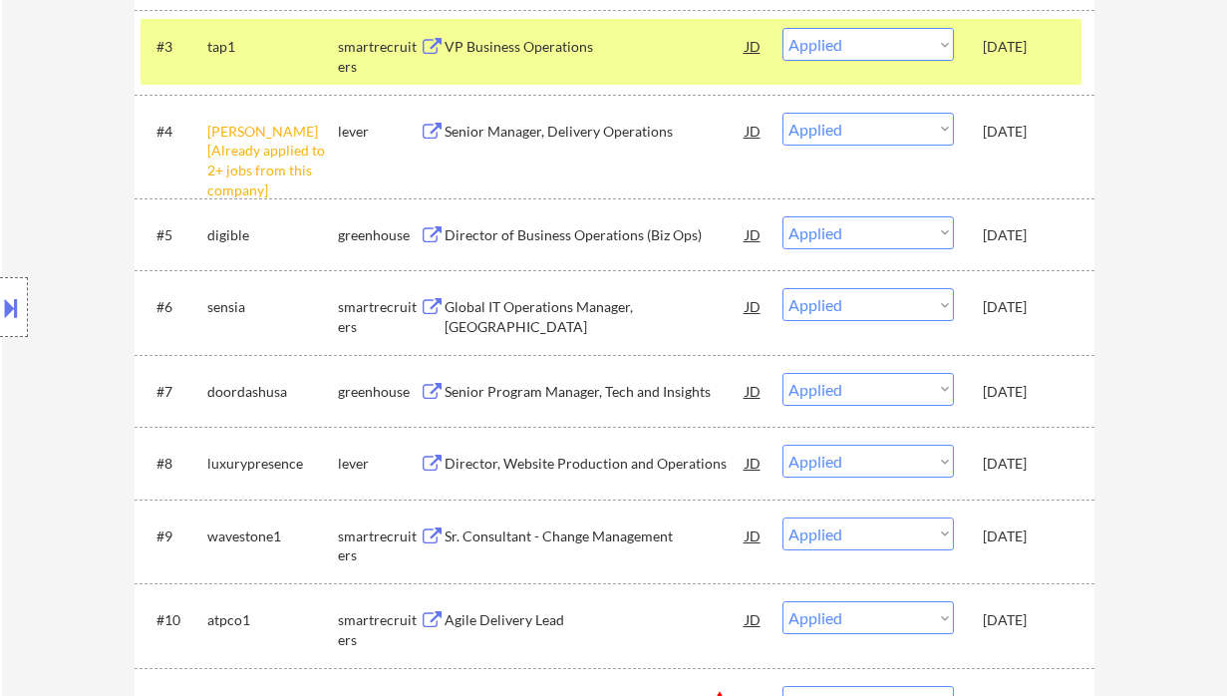
select select ""applied""
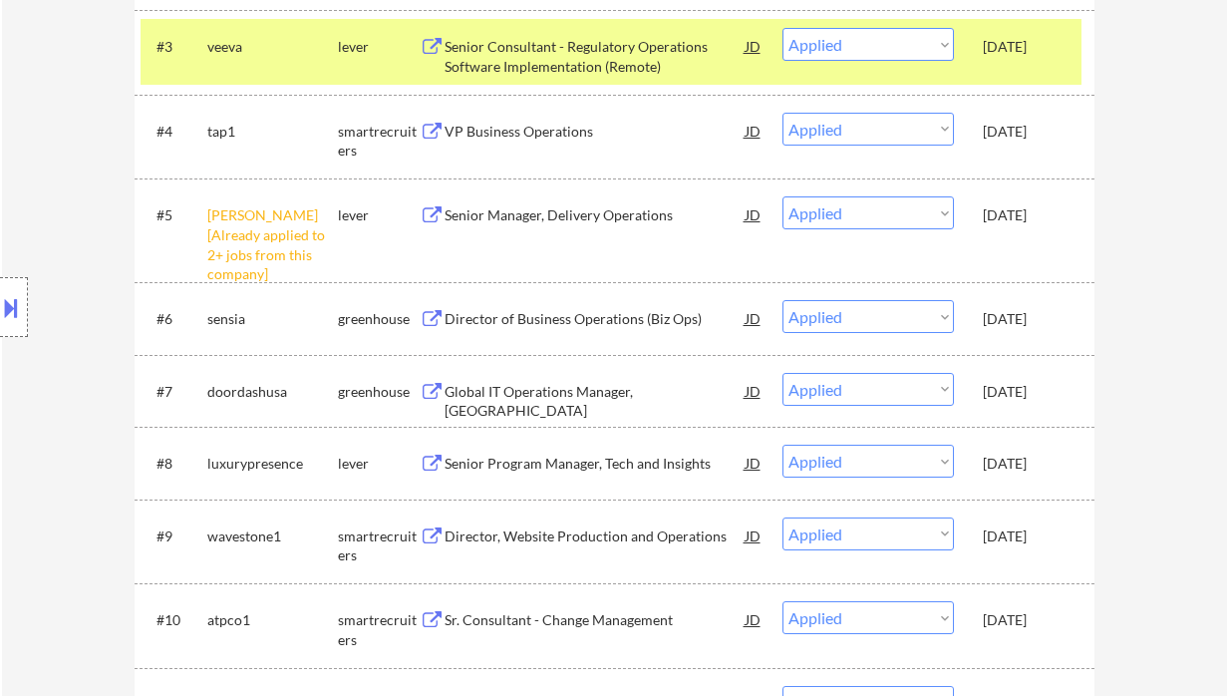
select select ""applied""
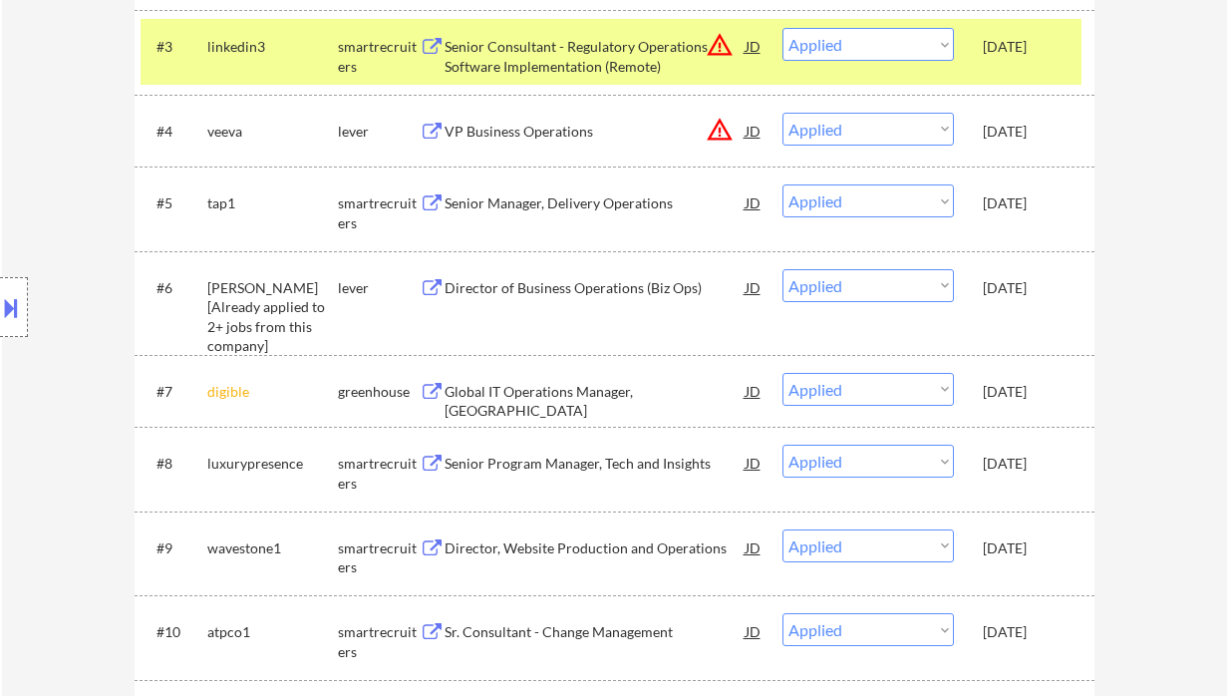
select select ""applied""
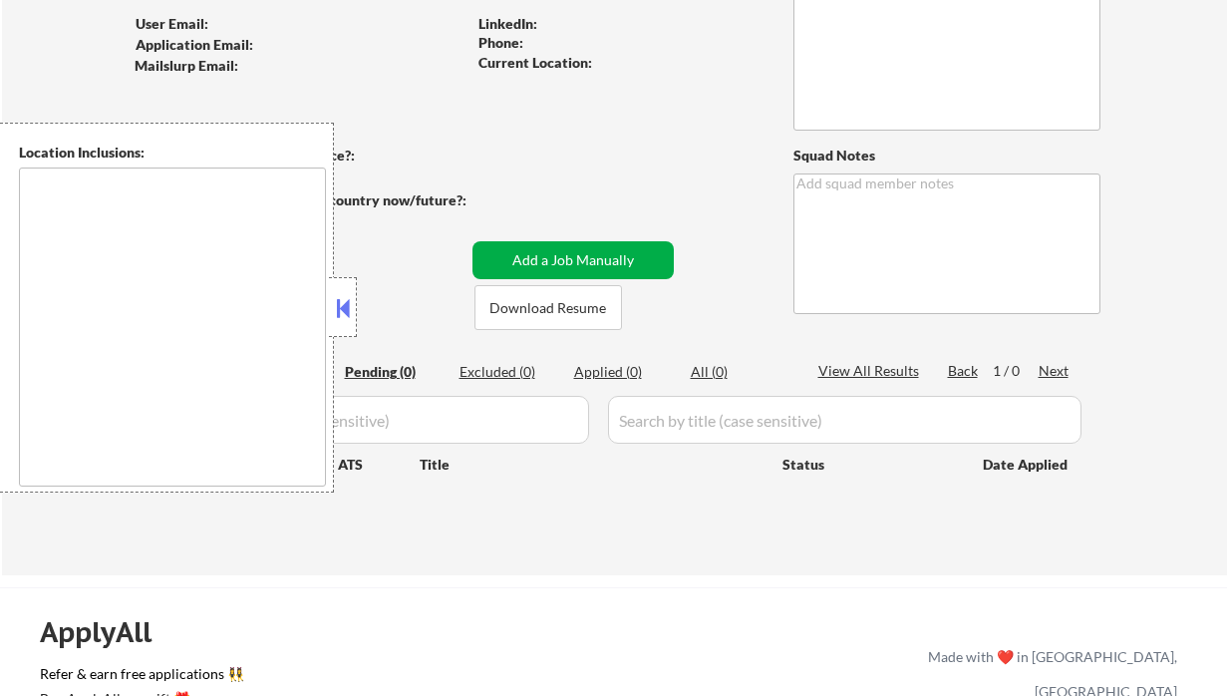
scroll to position [133, 0]
